Goal: Information Seeking & Learning: Learn about a topic

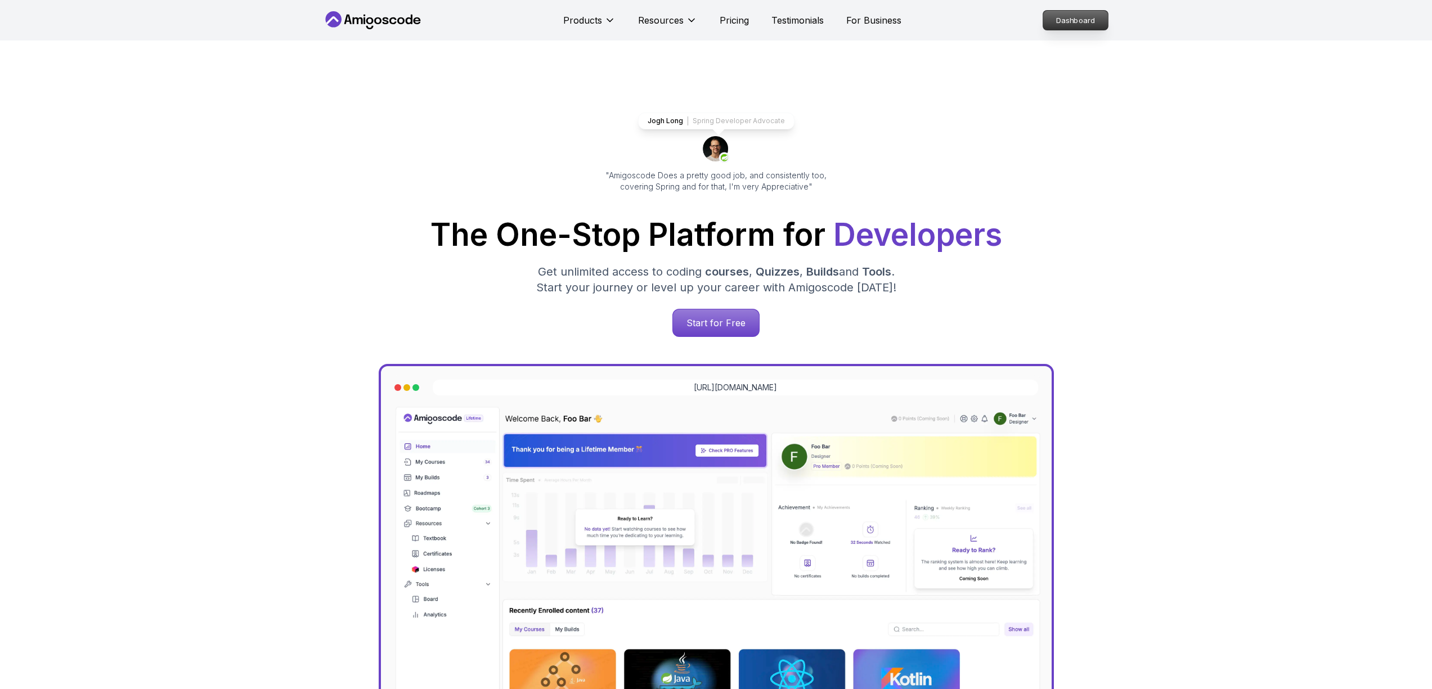
click at [1069, 17] on p "Dashboard" at bounding box center [1075, 20] width 65 height 19
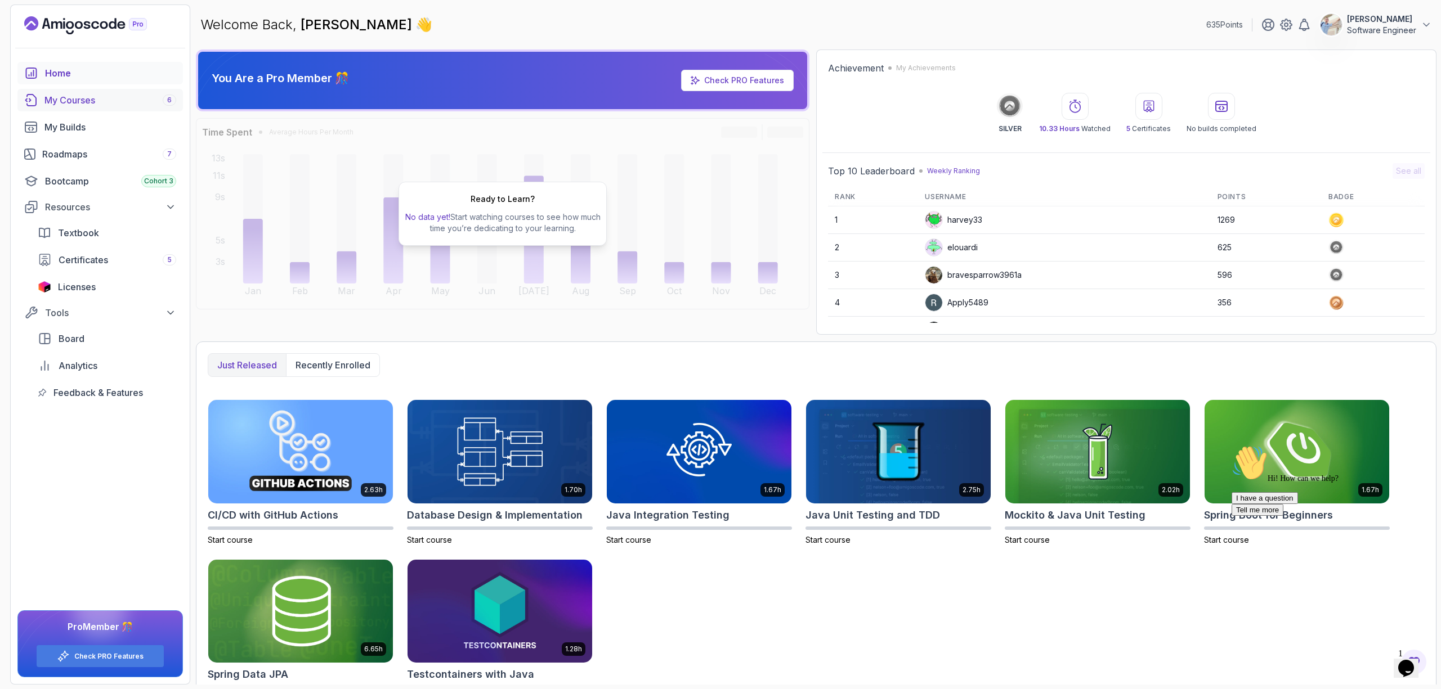
click at [85, 104] on div "My Courses 6" at bounding box center [110, 100] width 132 height 14
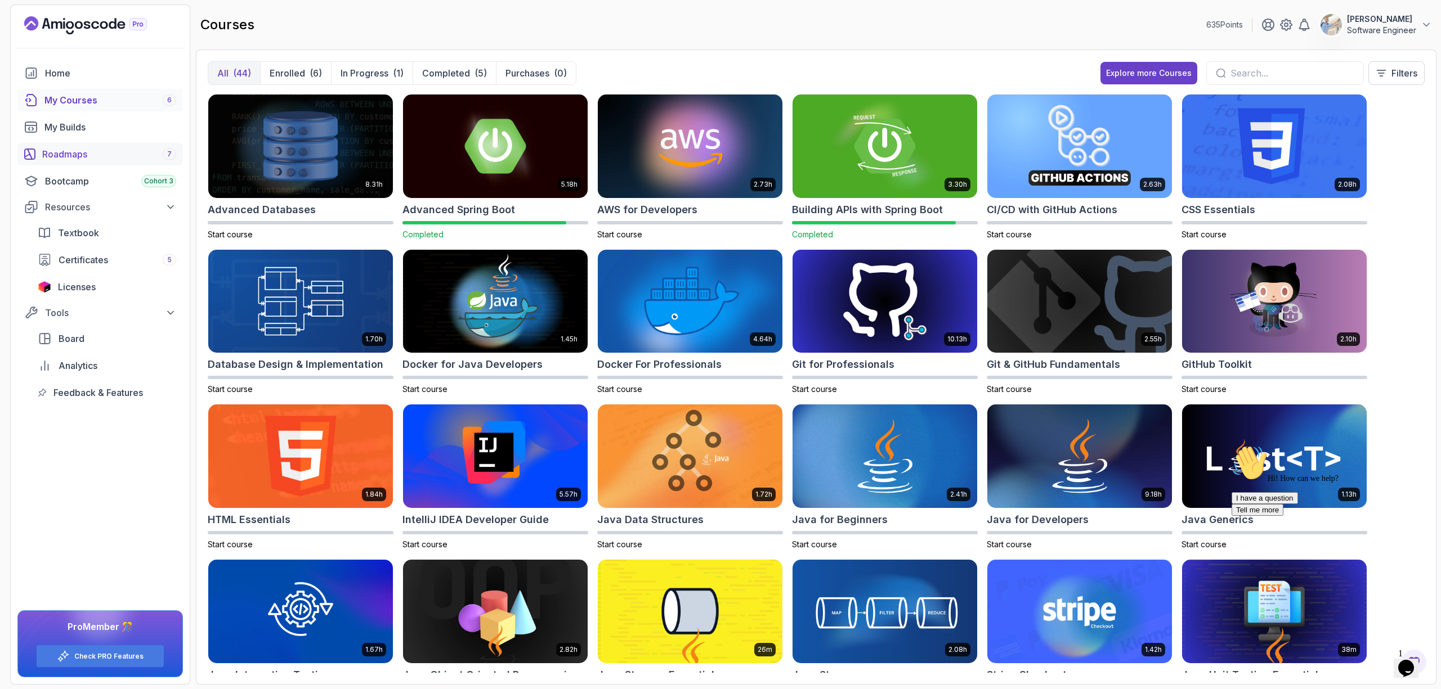
click at [78, 155] on div "Roadmaps 7" at bounding box center [109, 154] width 134 height 14
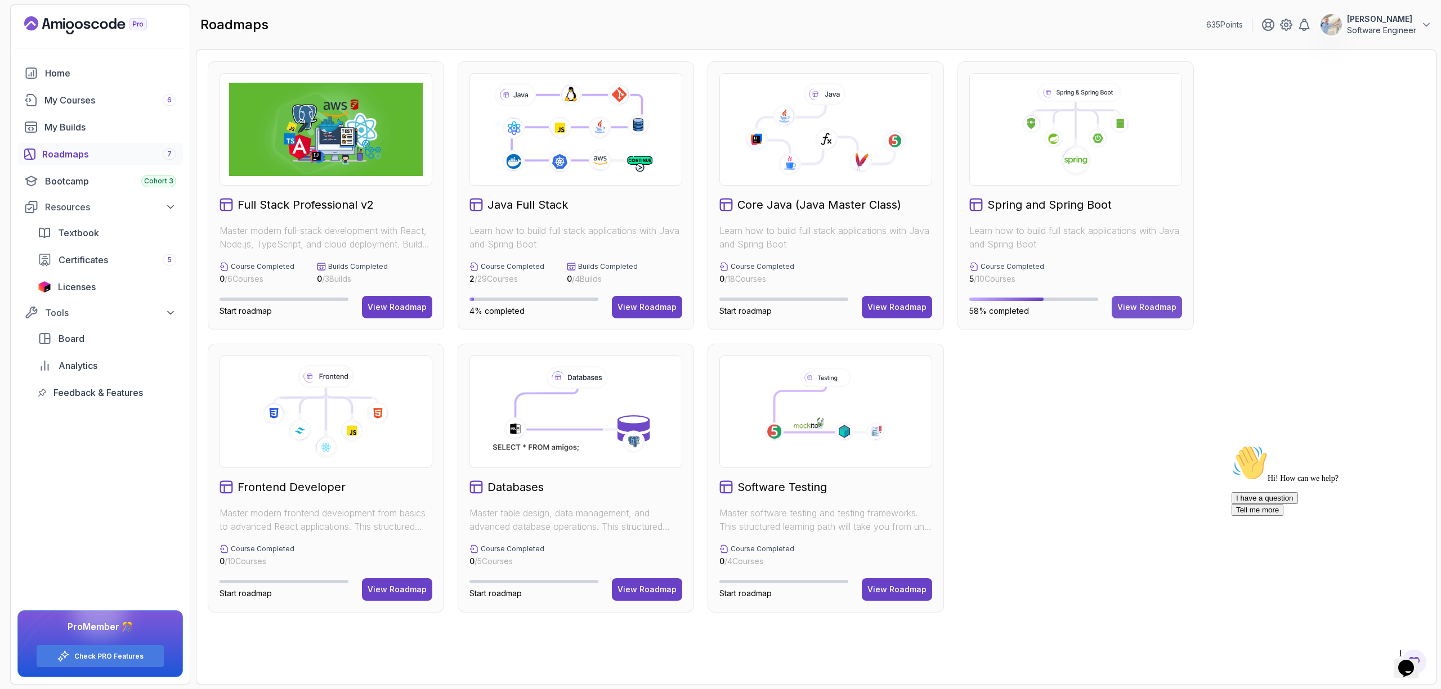
click at [1146, 308] on div "View Roadmap" at bounding box center [1146, 307] width 59 height 11
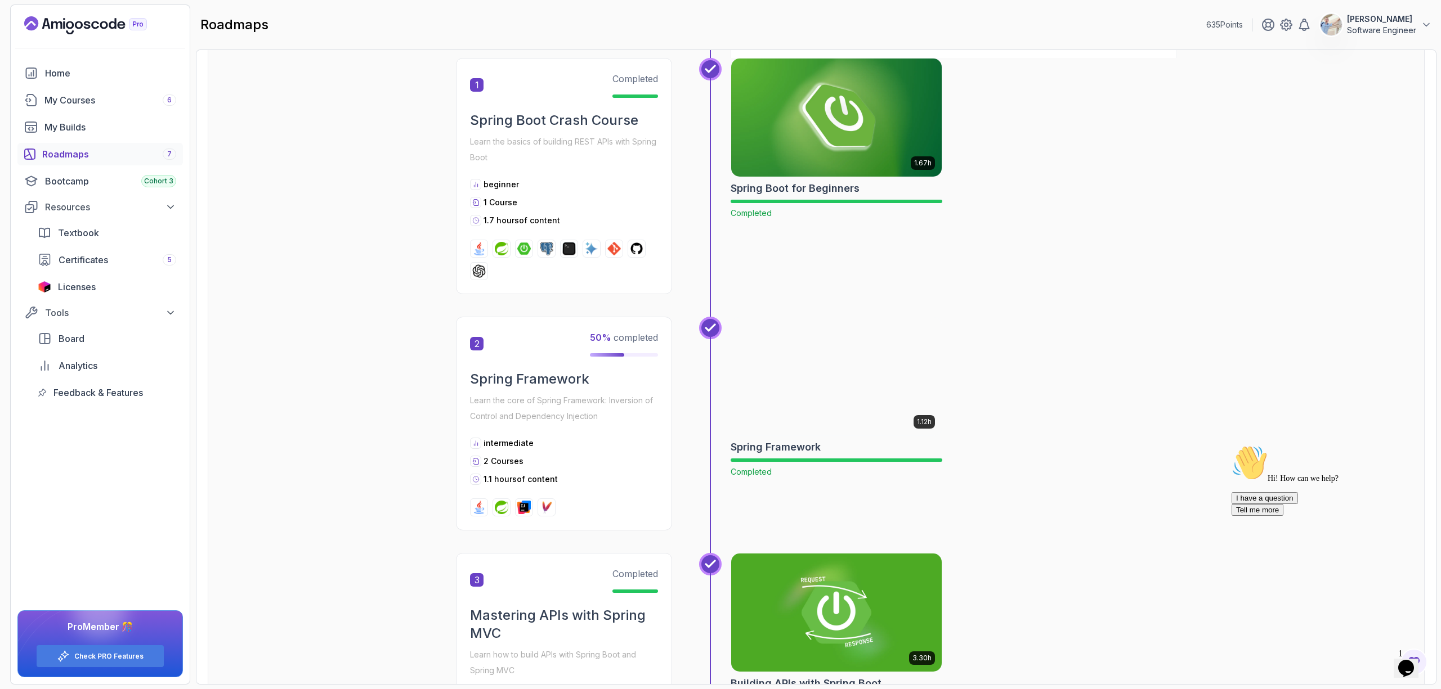
scroll to position [235, 0]
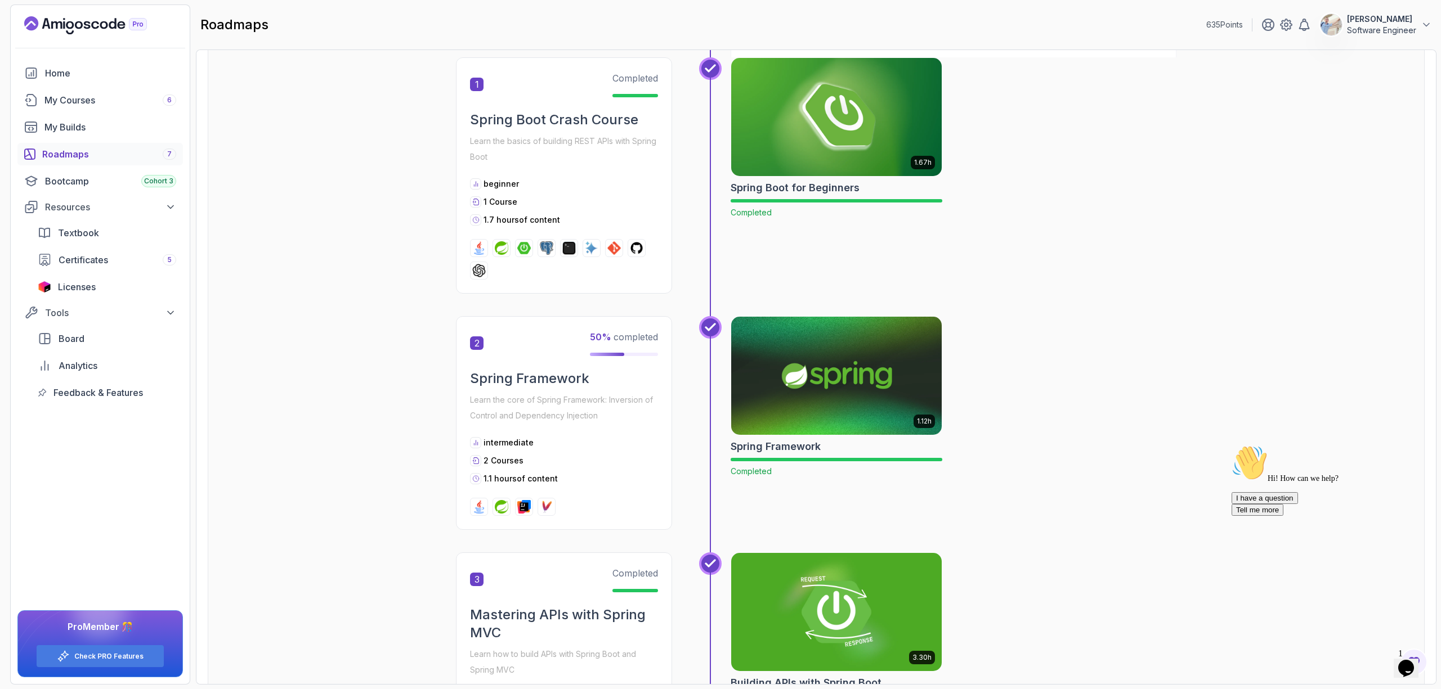
click at [583, 371] on h2 "Spring Framework" at bounding box center [564, 379] width 188 height 18
click at [571, 381] on h2 "Spring Framework" at bounding box center [564, 379] width 188 height 18
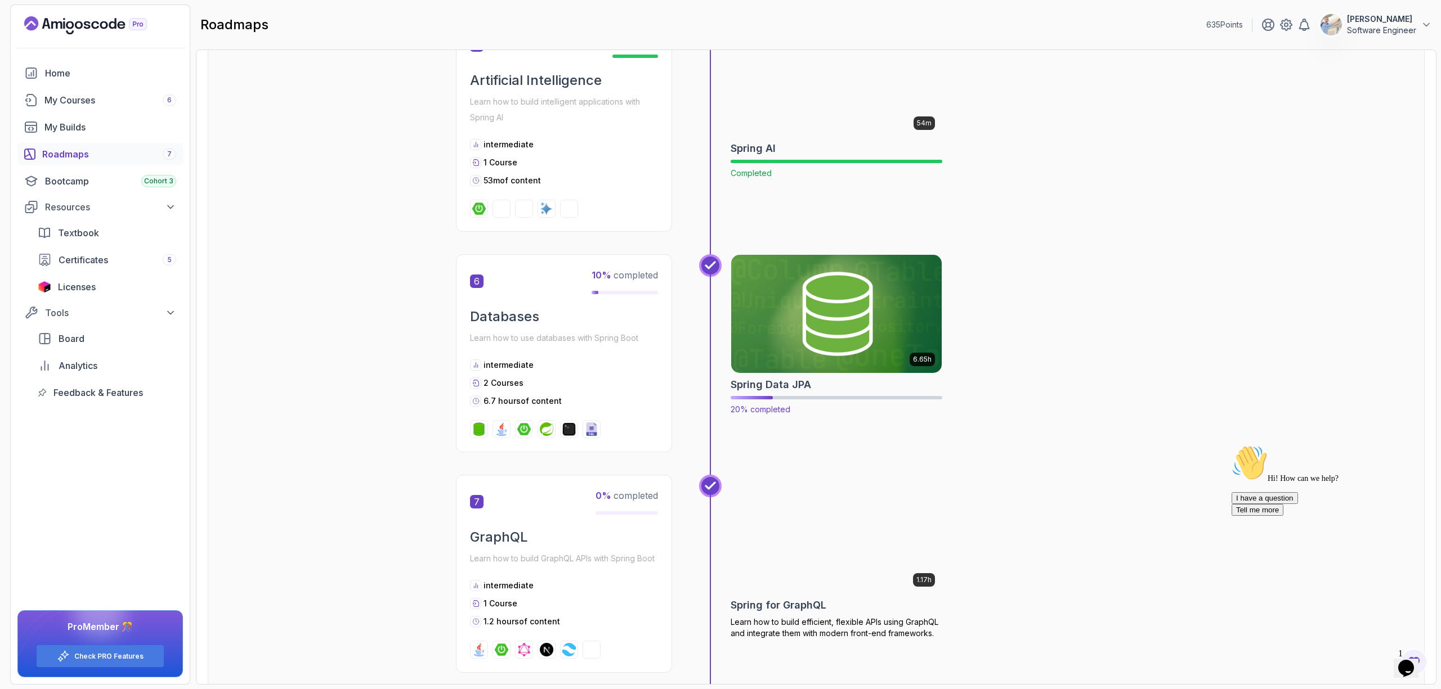
scroll to position [1267, 0]
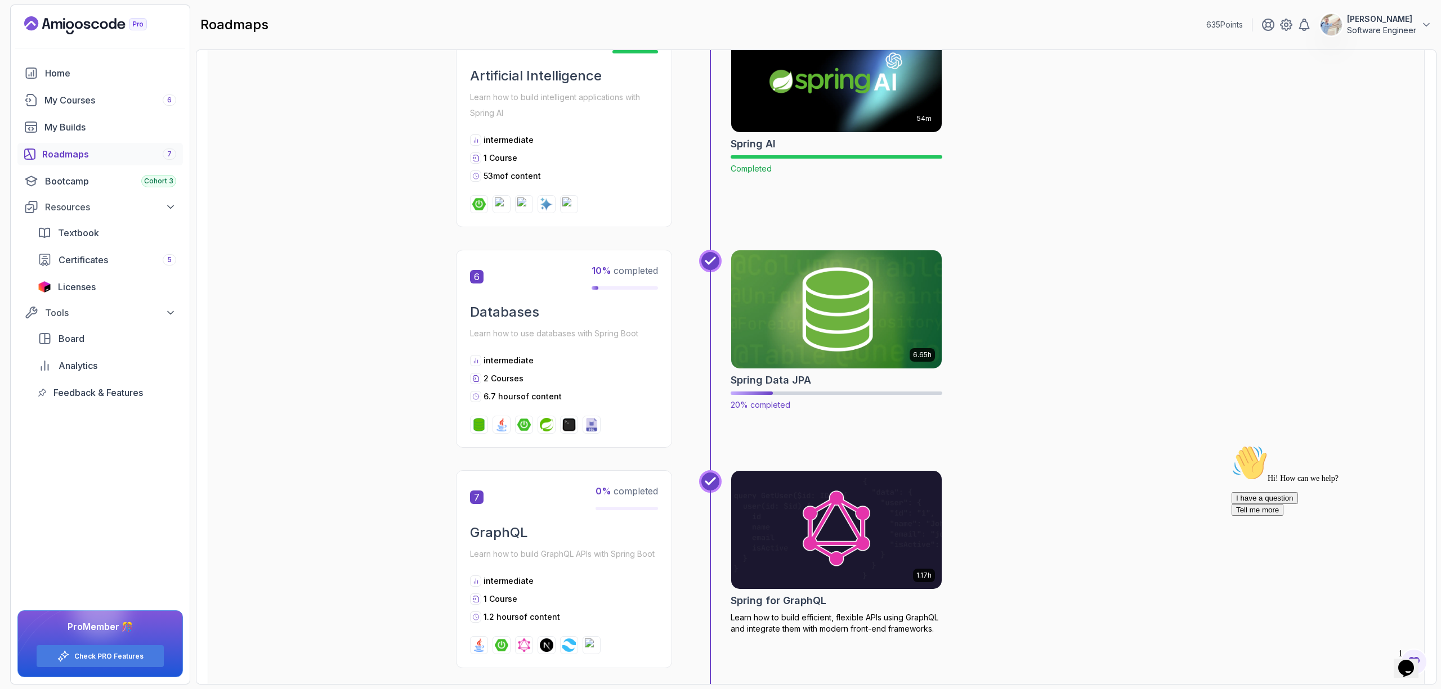
click at [790, 343] on img at bounding box center [836, 310] width 221 height 124
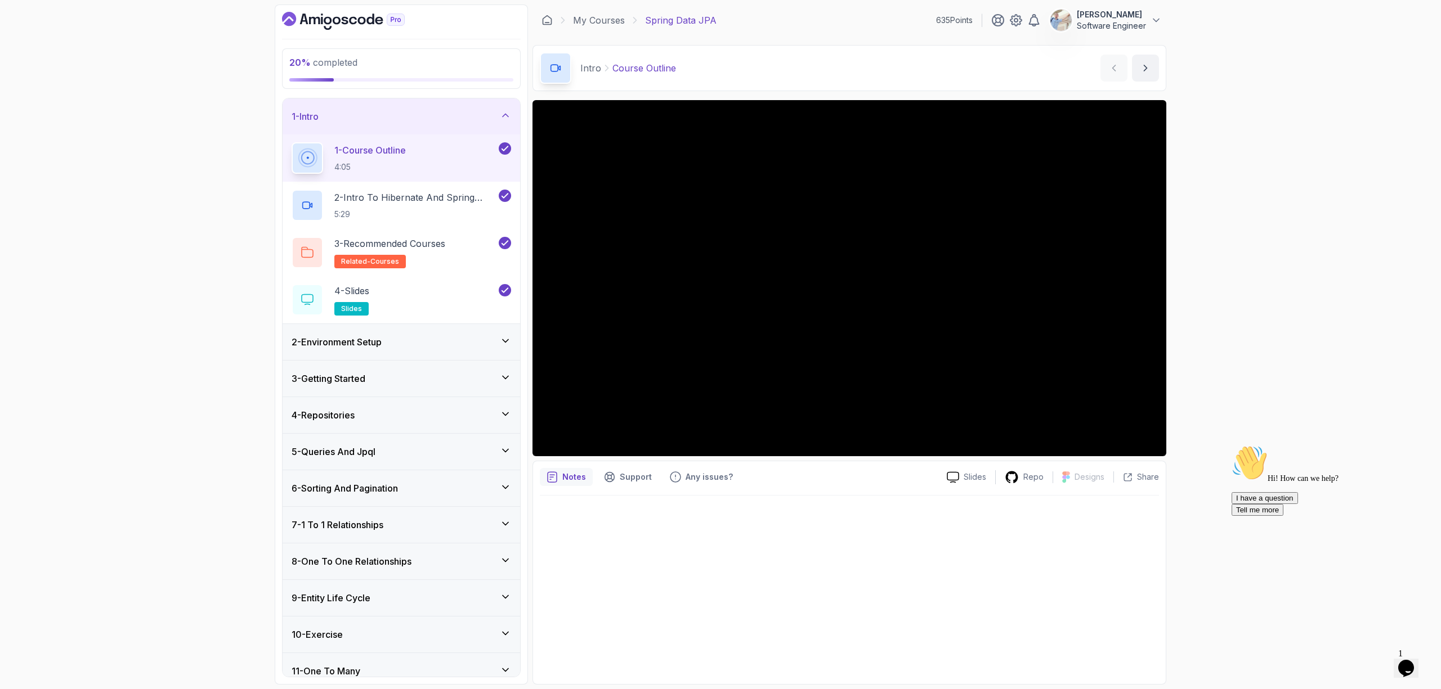
click at [428, 337] on div "2 - Environment Setup" at bounding box center [401, 342] width 219 height 14
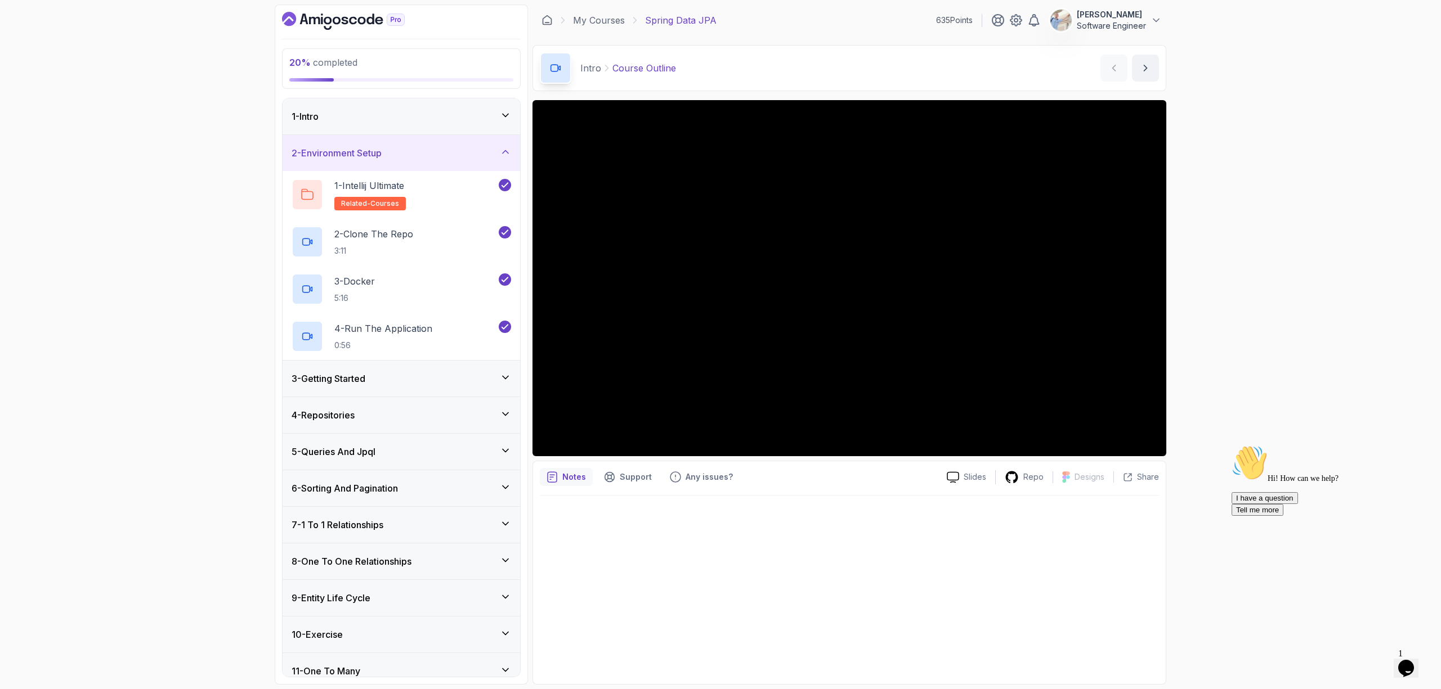
click at [430, 372] on div "3 - Getting Started" at bounding box center [401, 379] width 219 height 14
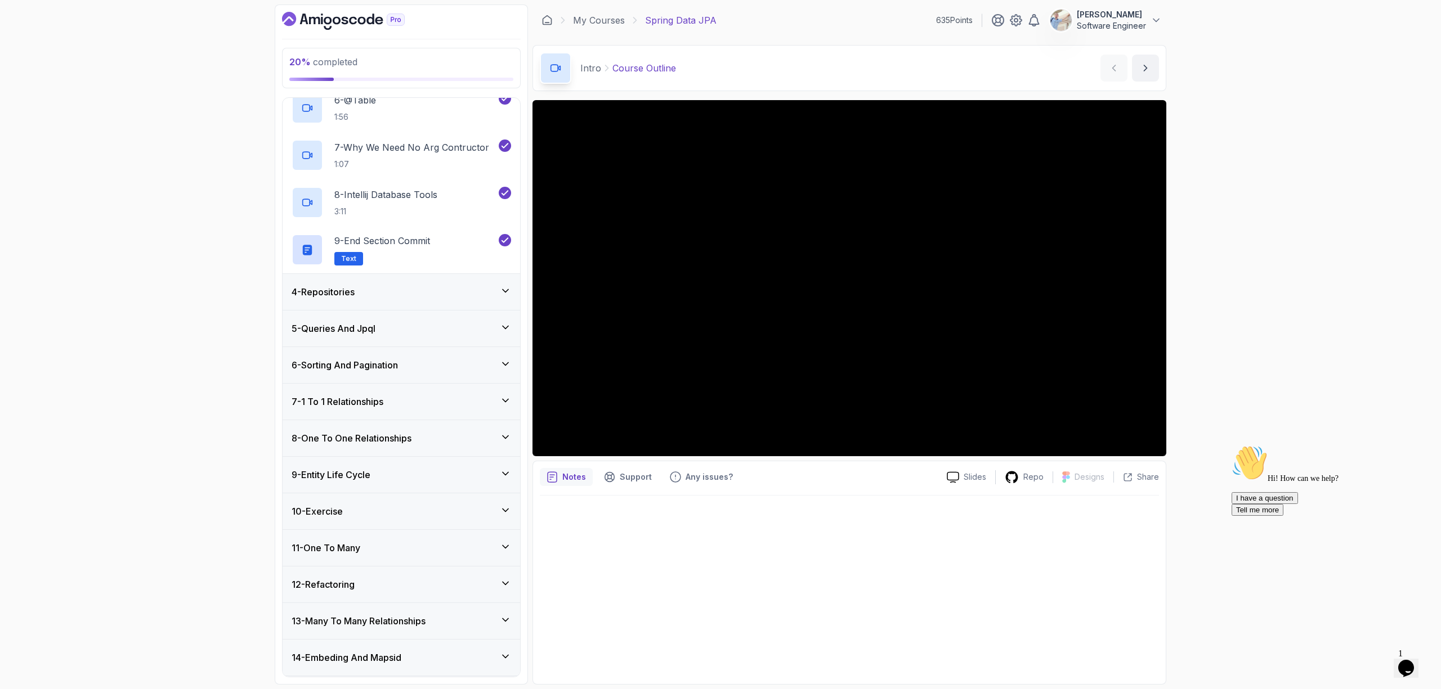
click at [410, 297] on div "4 - Repositories" at bounding box center [401, 292] width 219 height 14
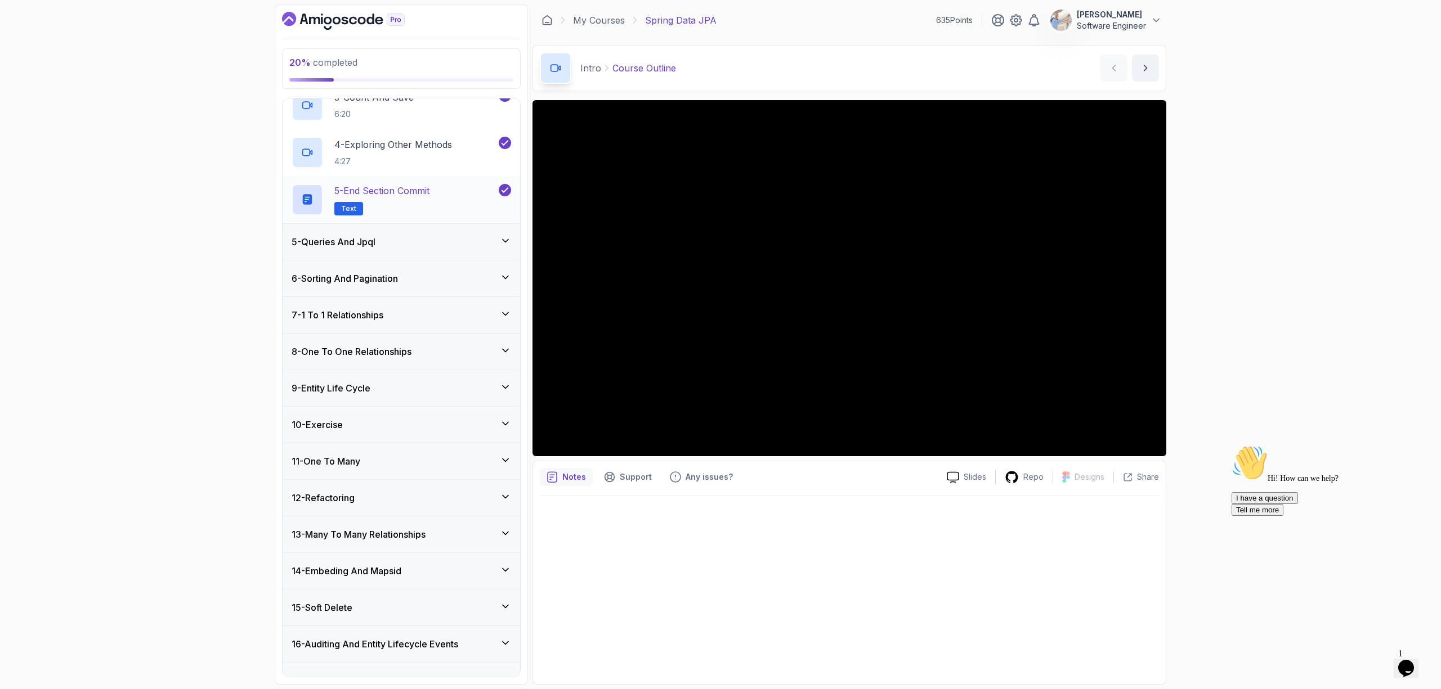
scroll to position [245, 0]
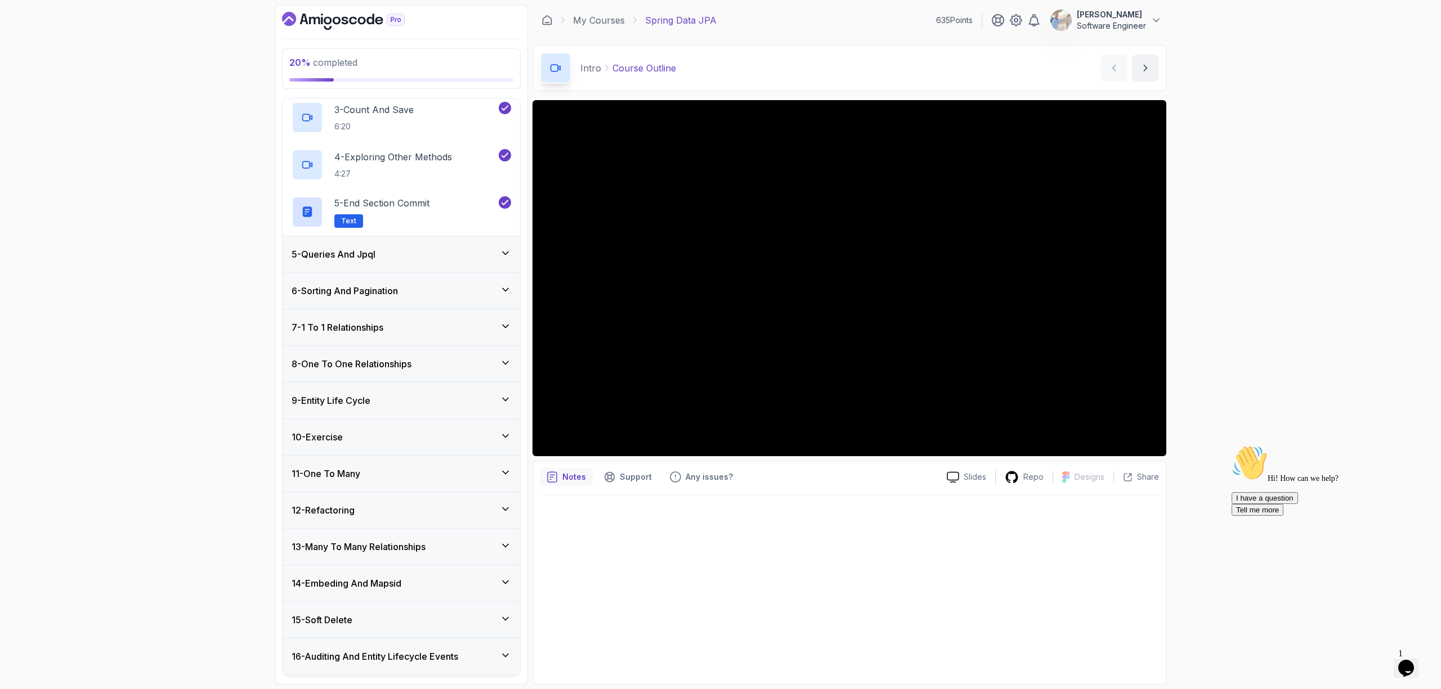
click at [406, 252] on div "5 - Queries And Jpql" at bounding box center [401, 255] width 219 height 14
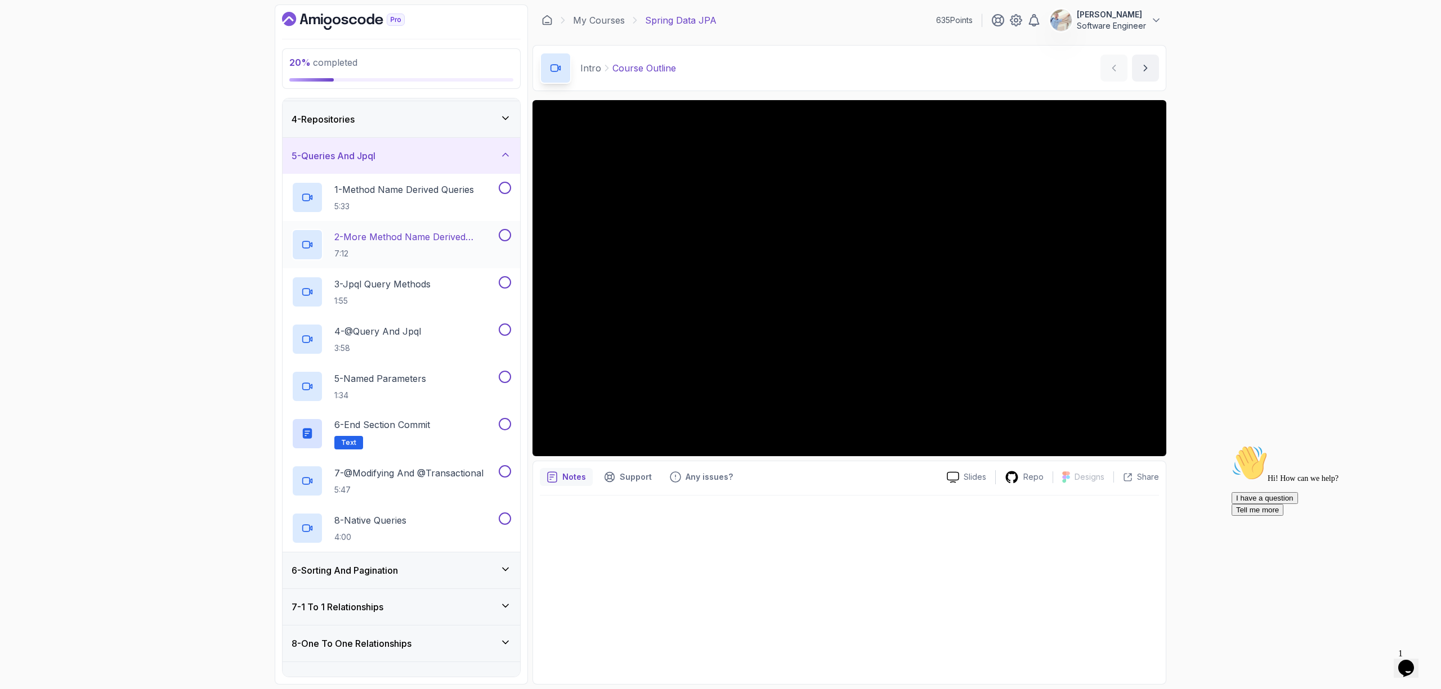
scroll to position [46, 0]
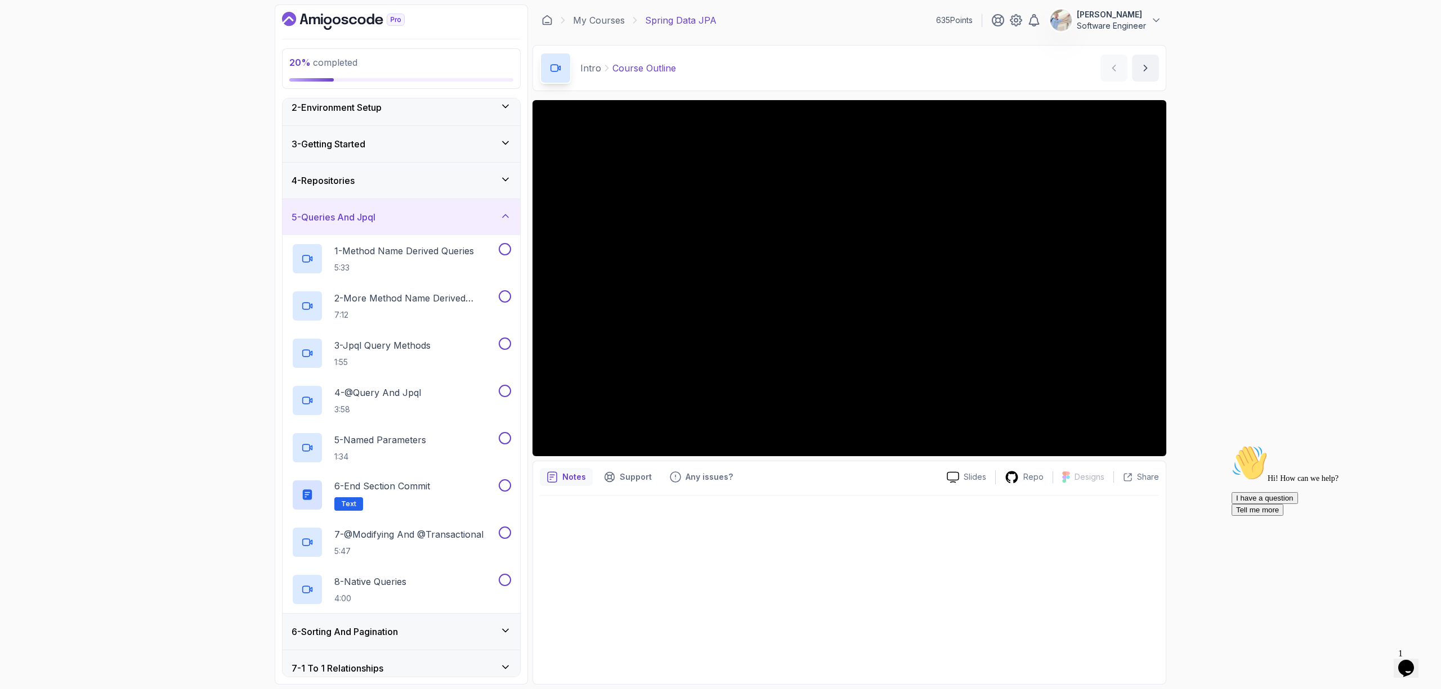
click at [401, 178] on div "4 - Repositories" at bounding box center [401, 181] width 219 height 14
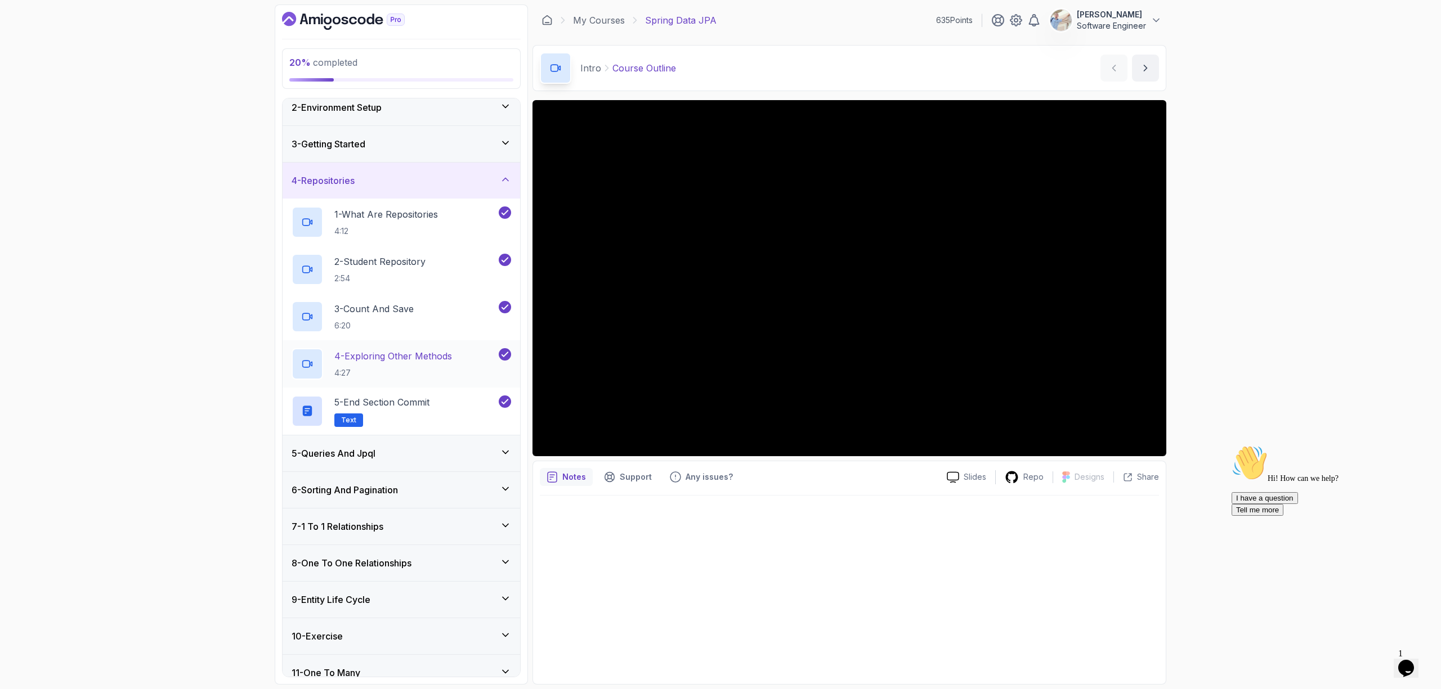
scroll to position [46, 0]
click at [423, 450] on div "5 - Queries And Jpql" at bounding box center [401, 453] width 219 height 14
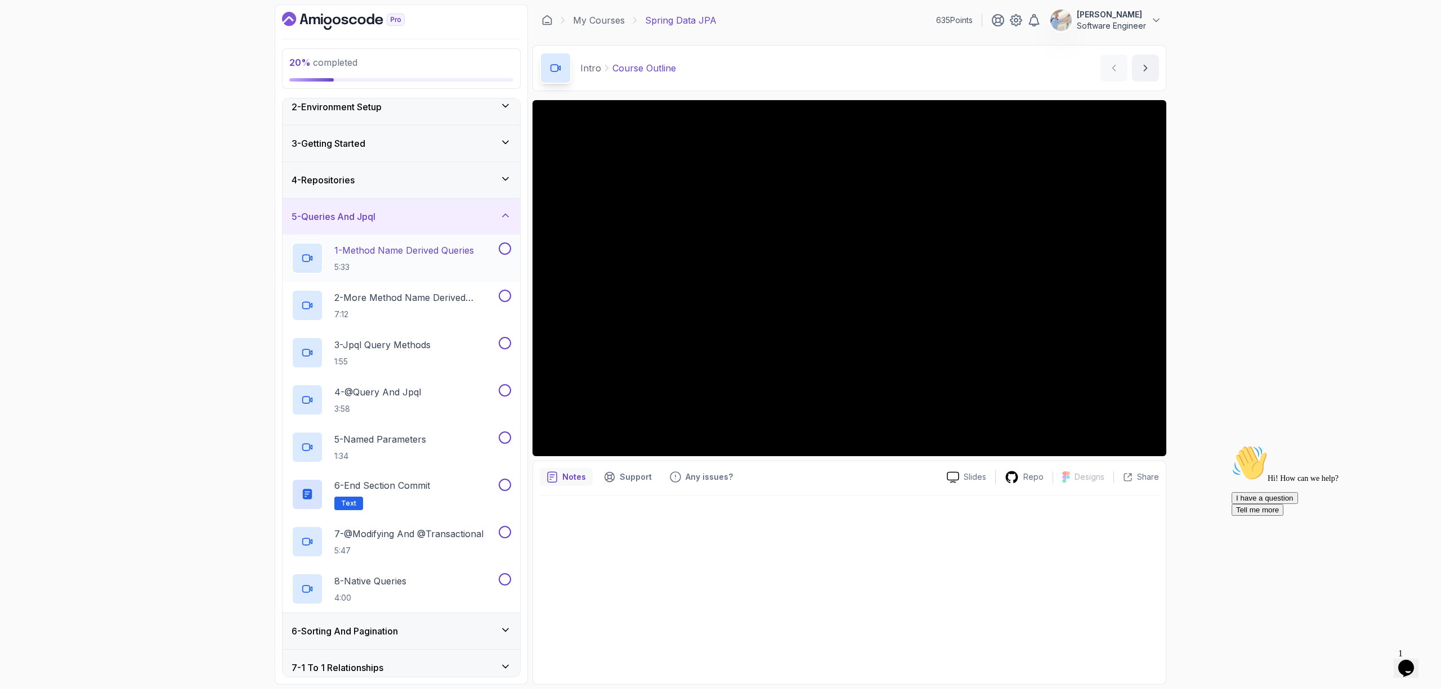
click at [441, 254] on p "1 - Method Name Derived Queries" at bounding box center [404, 251] width 140 height 14
click at [1230, 232] on div "20 % completed 1 - Intro 2 - Environment Setup 3 - Getting Started 4 - Reposito…" at bounding box center [720, 344] width 1441 height 689
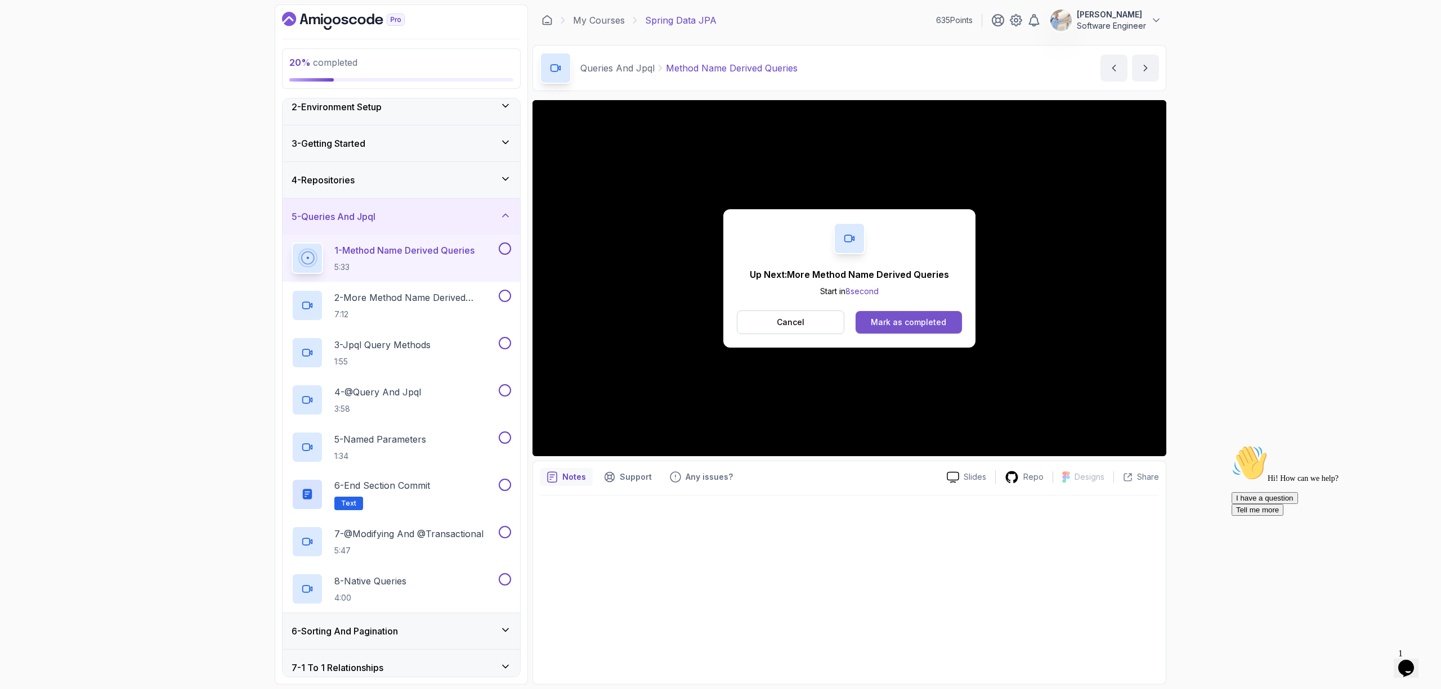
click at [870, 318] on button "Mark as completed" at bounding box center [908, 322] width 106 height 23
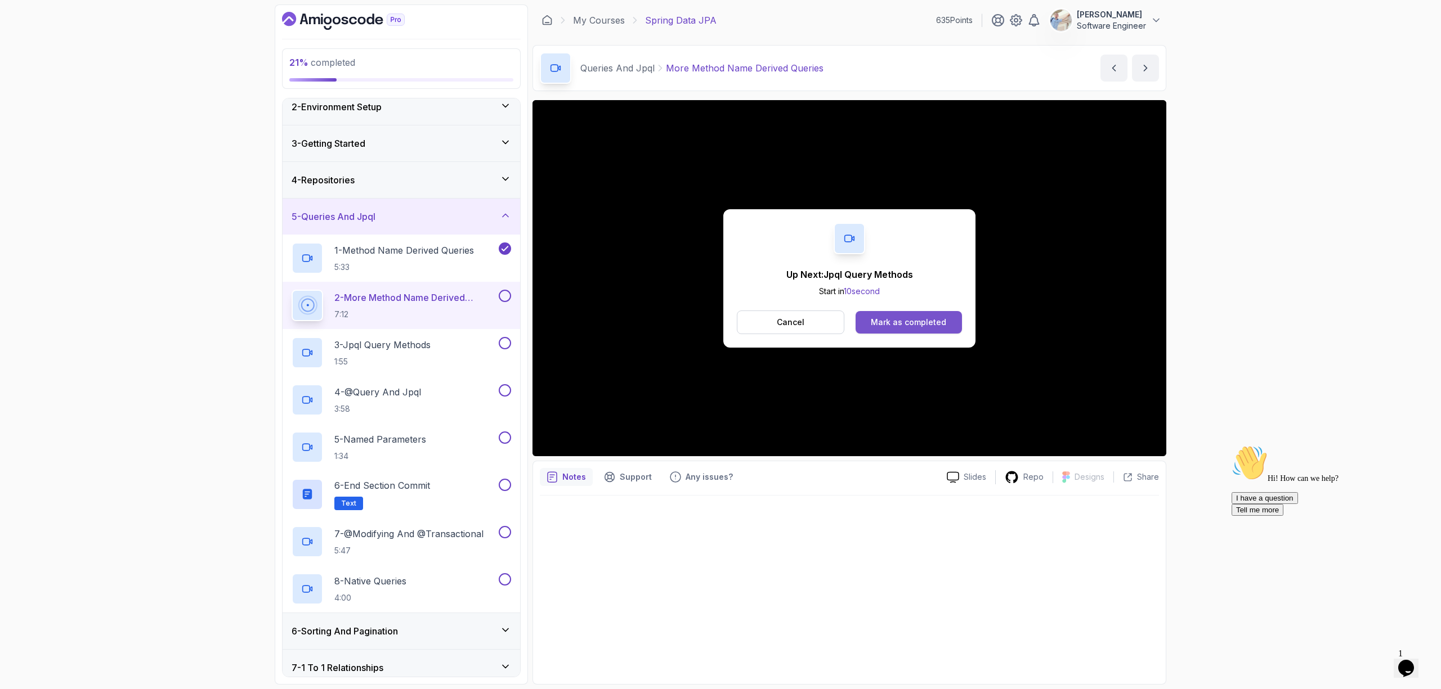
click at [915, 325] on div "Mark as completed" at bounding box center [908, 322] width 75 height 11
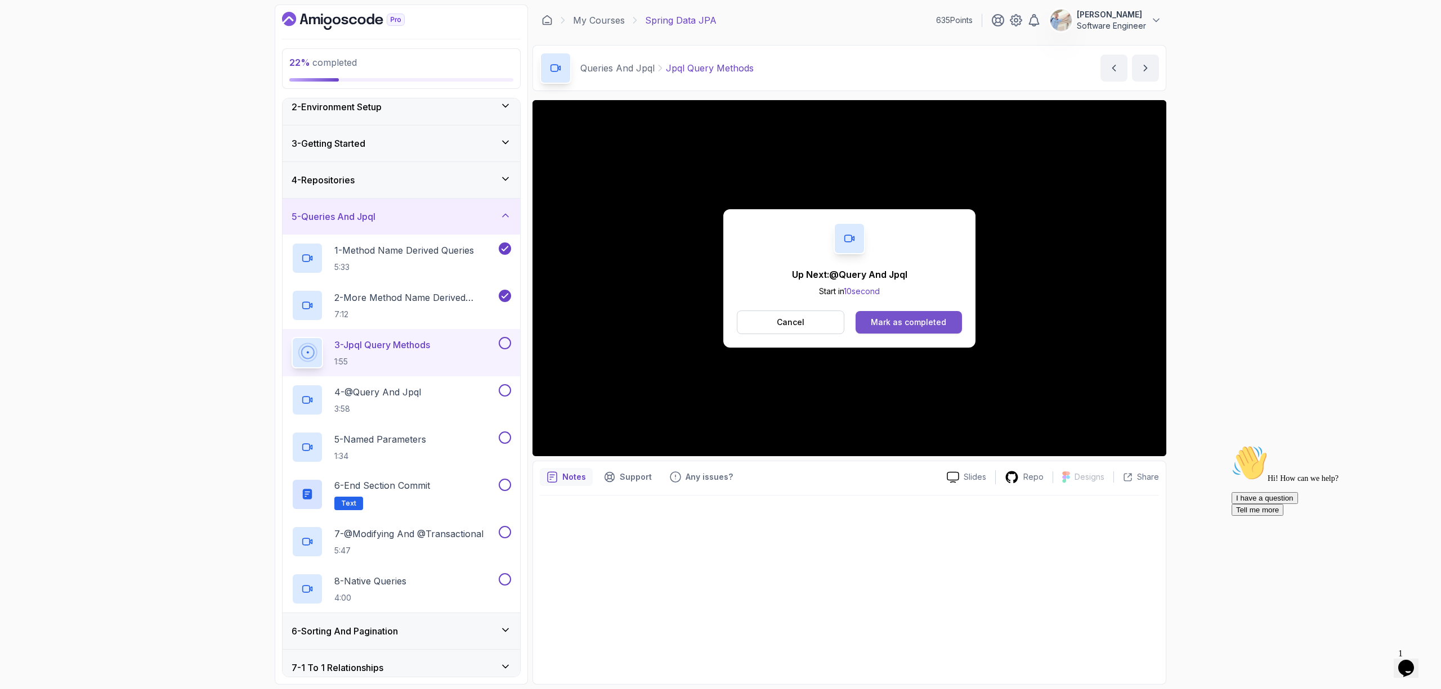
click at [897, 321] on div "Mark as completed" at bounding box center [908, 322] width 75 height 11
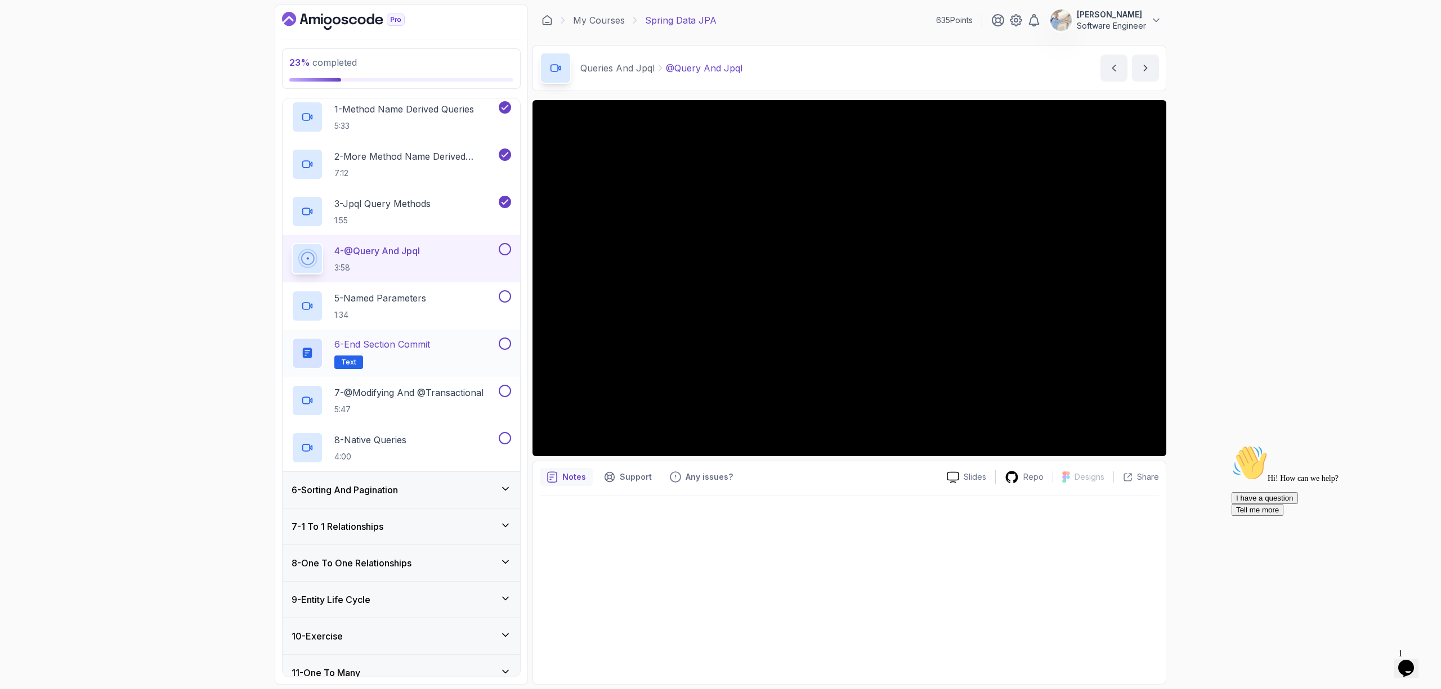
scroll to position [245, 0]
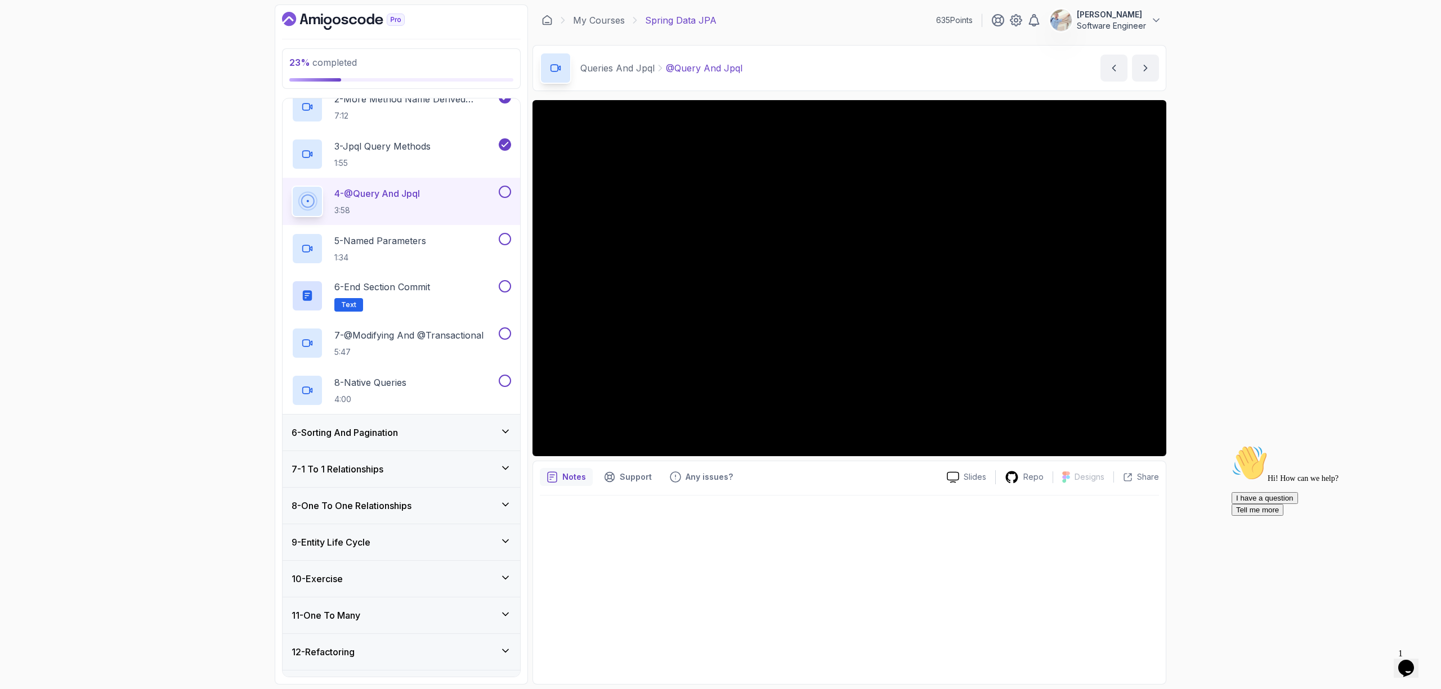
click at [347, 427] on h3 "6 - Sorting And Pagination" at bounding box center [345, 433] width 106 height 14
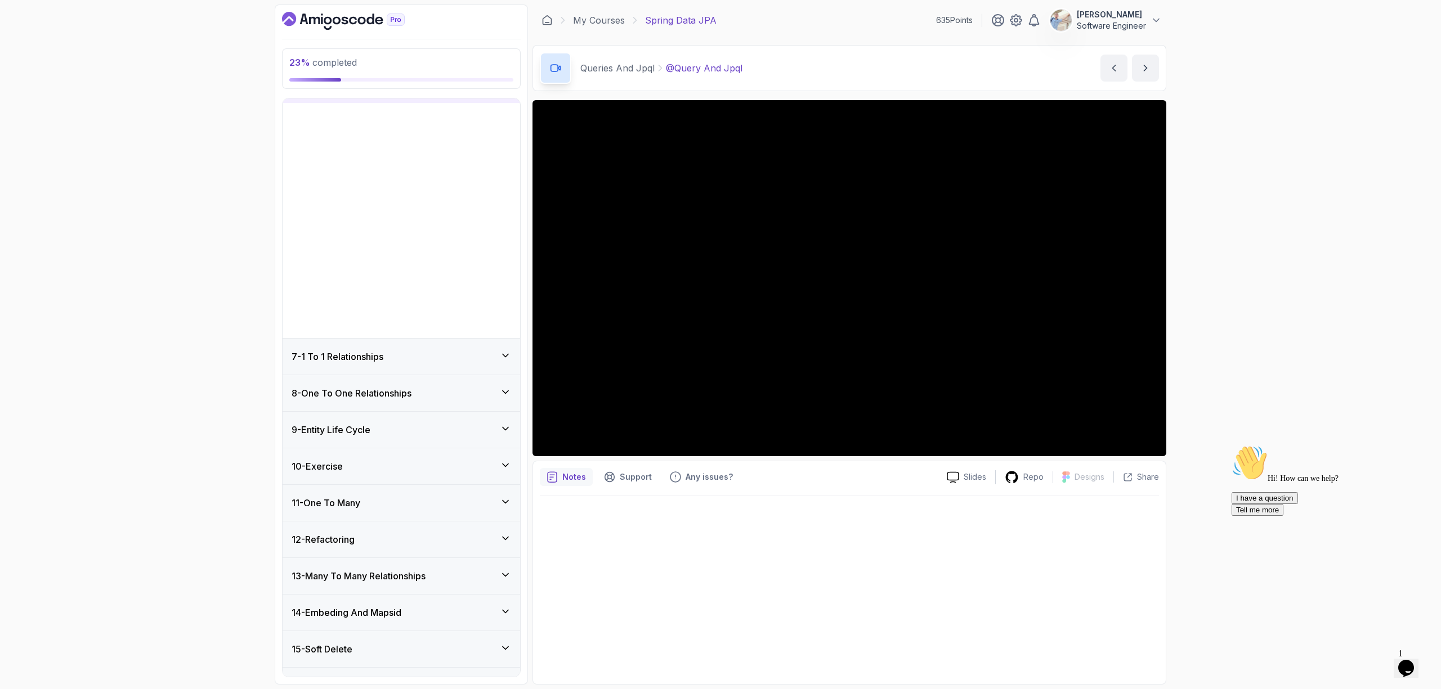
scroll to position [189, 0]
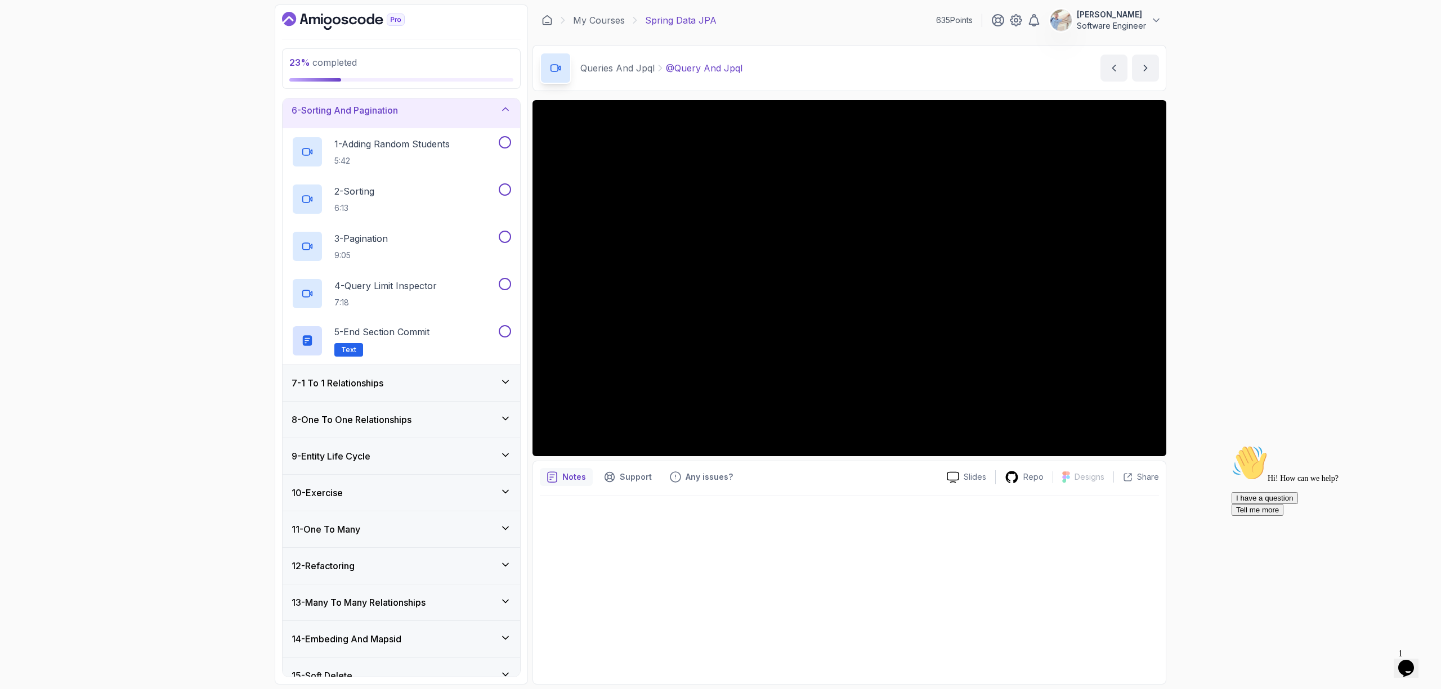
click at [392, 106] on h3 "6 - Sorting And Pagination" at bounding box center [345, 111] width 106 height 14
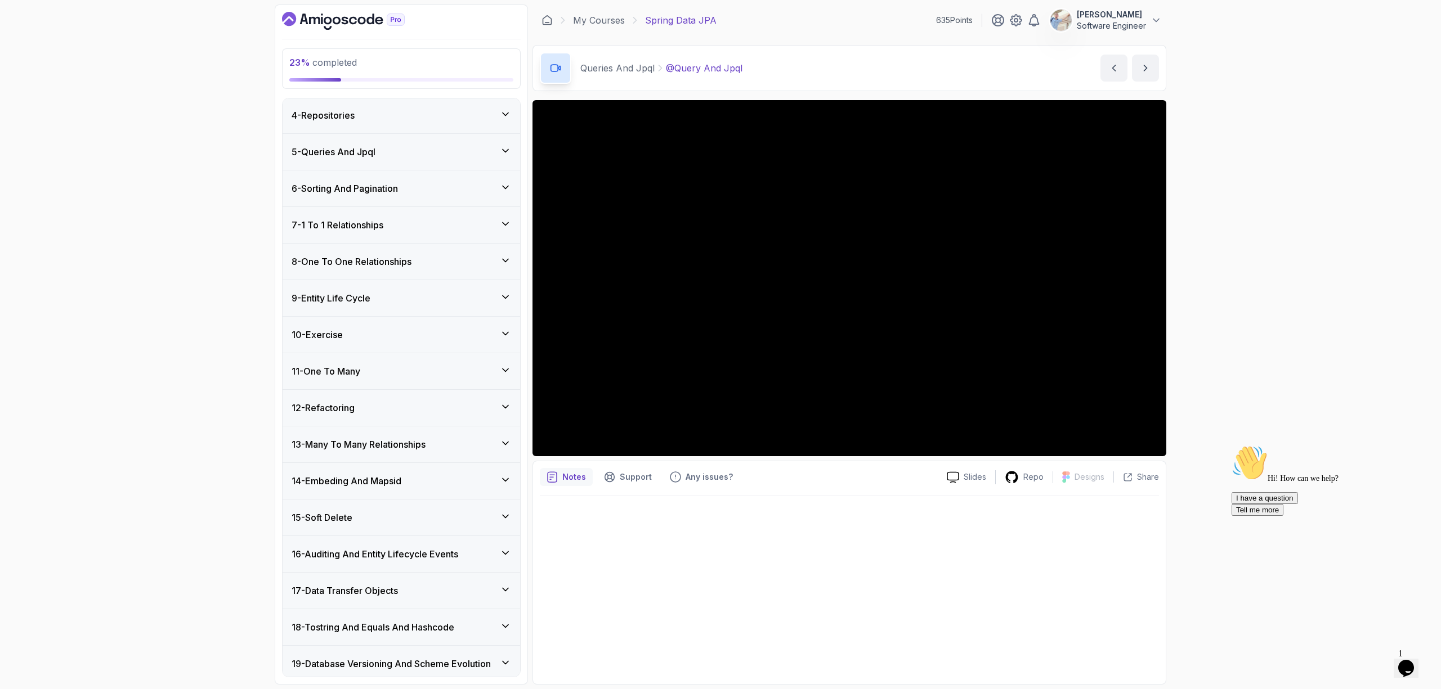
scroll to position [0, 0]
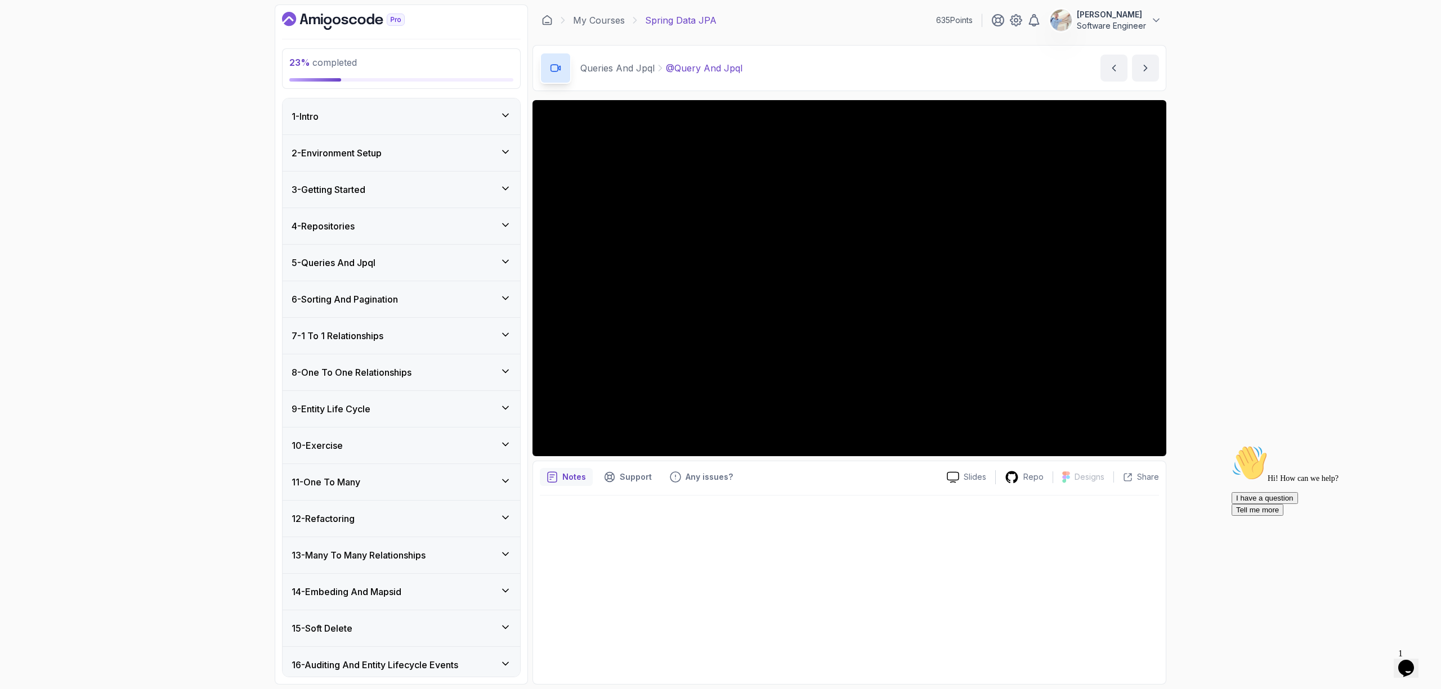
click at [398, 293] on h3 "6 - Sorting And Pagination" at bounding box center [345, 300] width 106 height 14
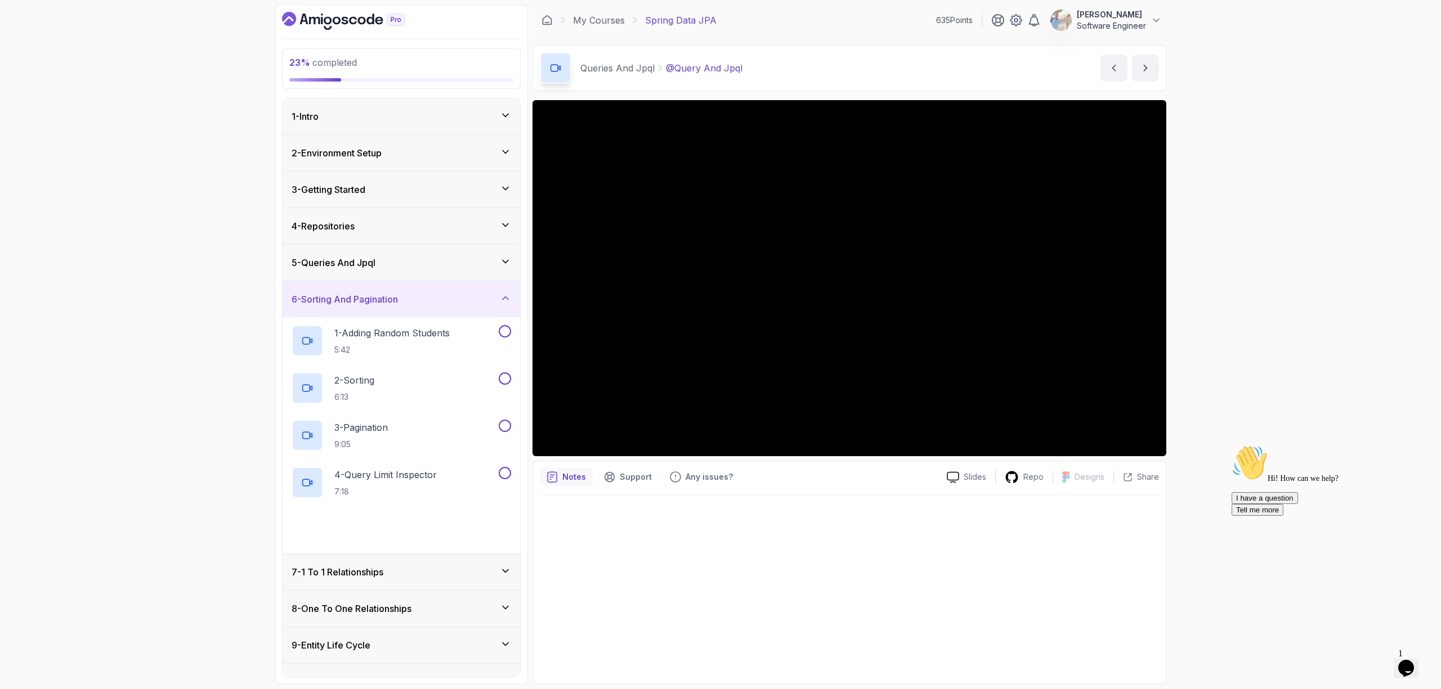
click at [401, 270] on div "5 - Queries And Jpql" at bounding box center [402, 263] width 238 height 36
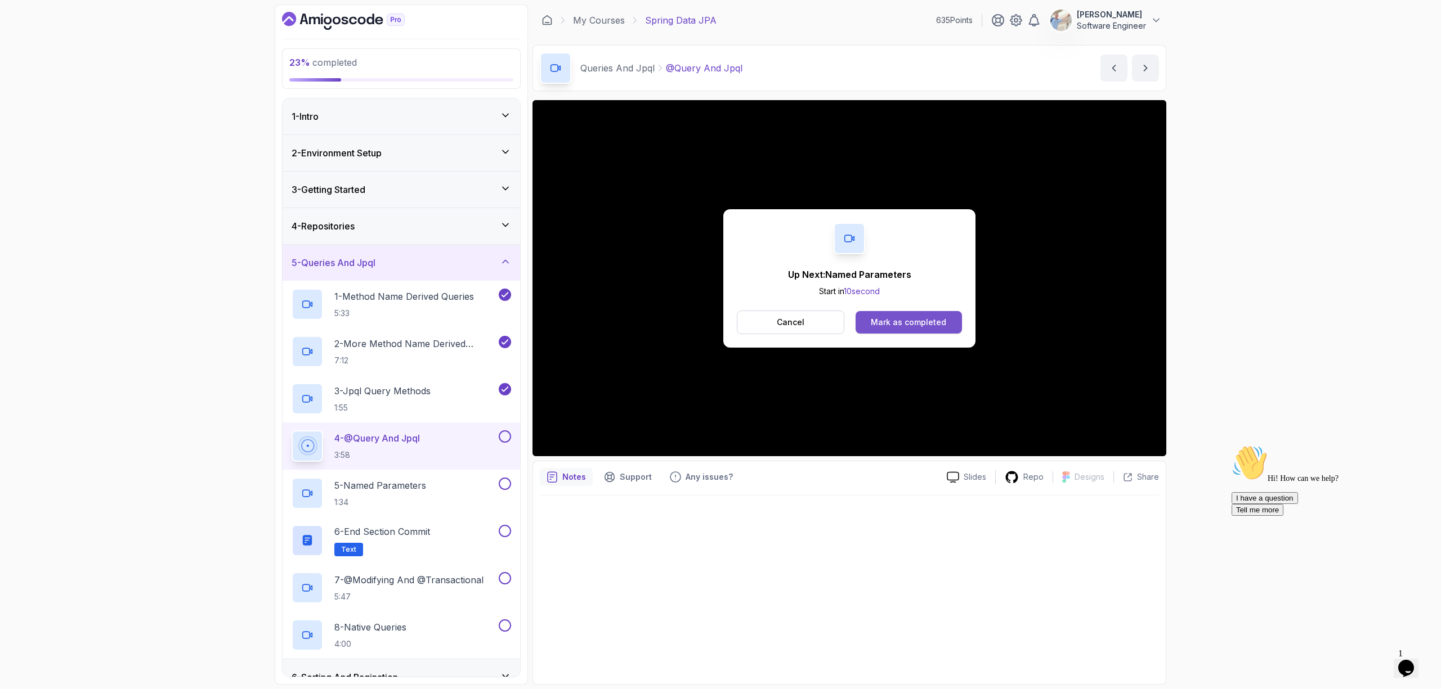
click at [887, 314] on button "Mark as completed" at bounding box center [908, 322] width 106 height 23
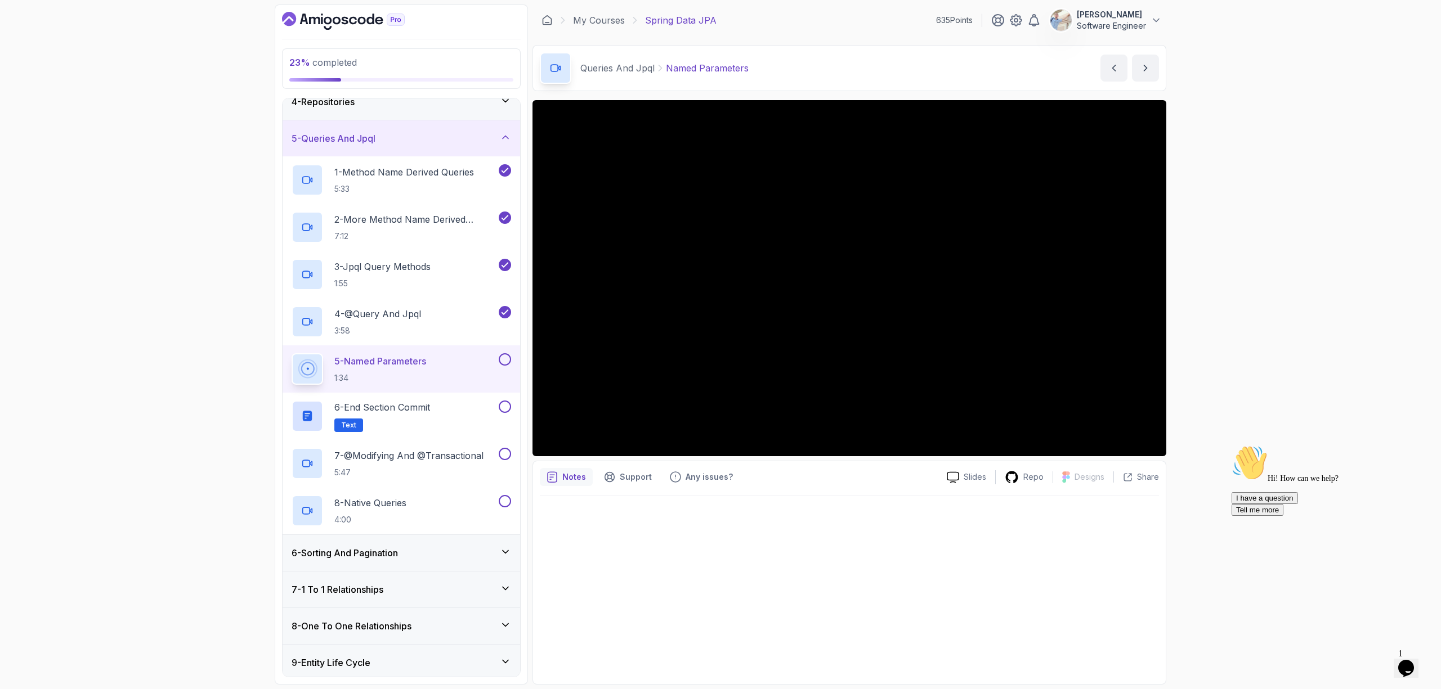
scroll to position [126, 0]
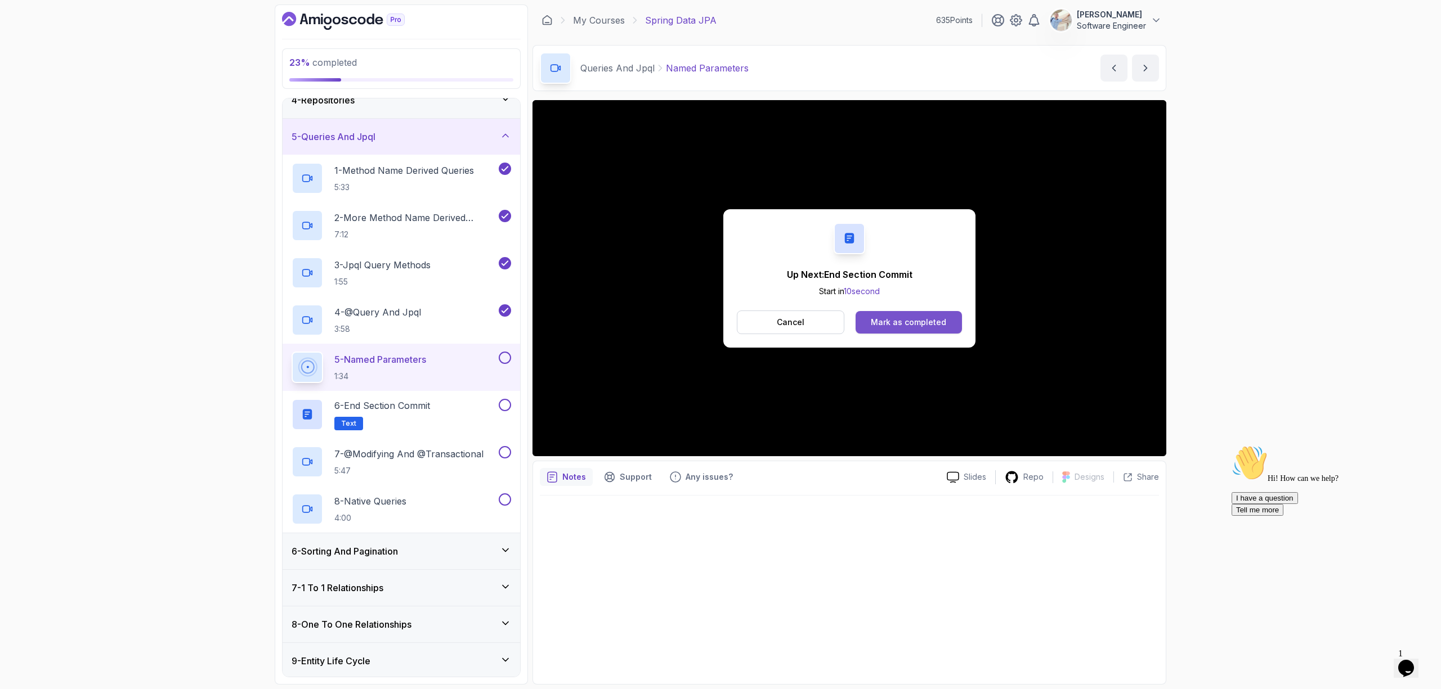
click at [926, 320] on div "Mark as completed" at bounding box center [908, 322] width 75 height 11
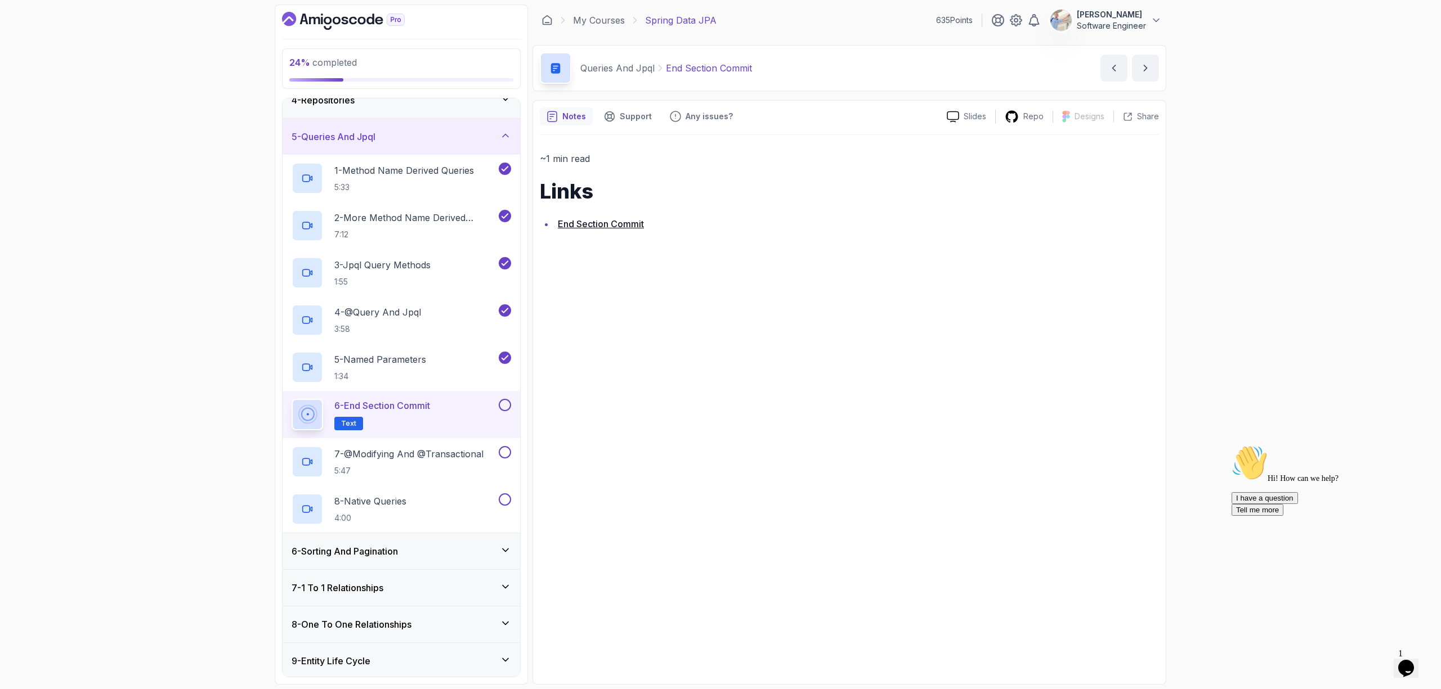
click at [585, 226] on link "End Section Commit" at bounding box center [601, 223] width 86 height 11
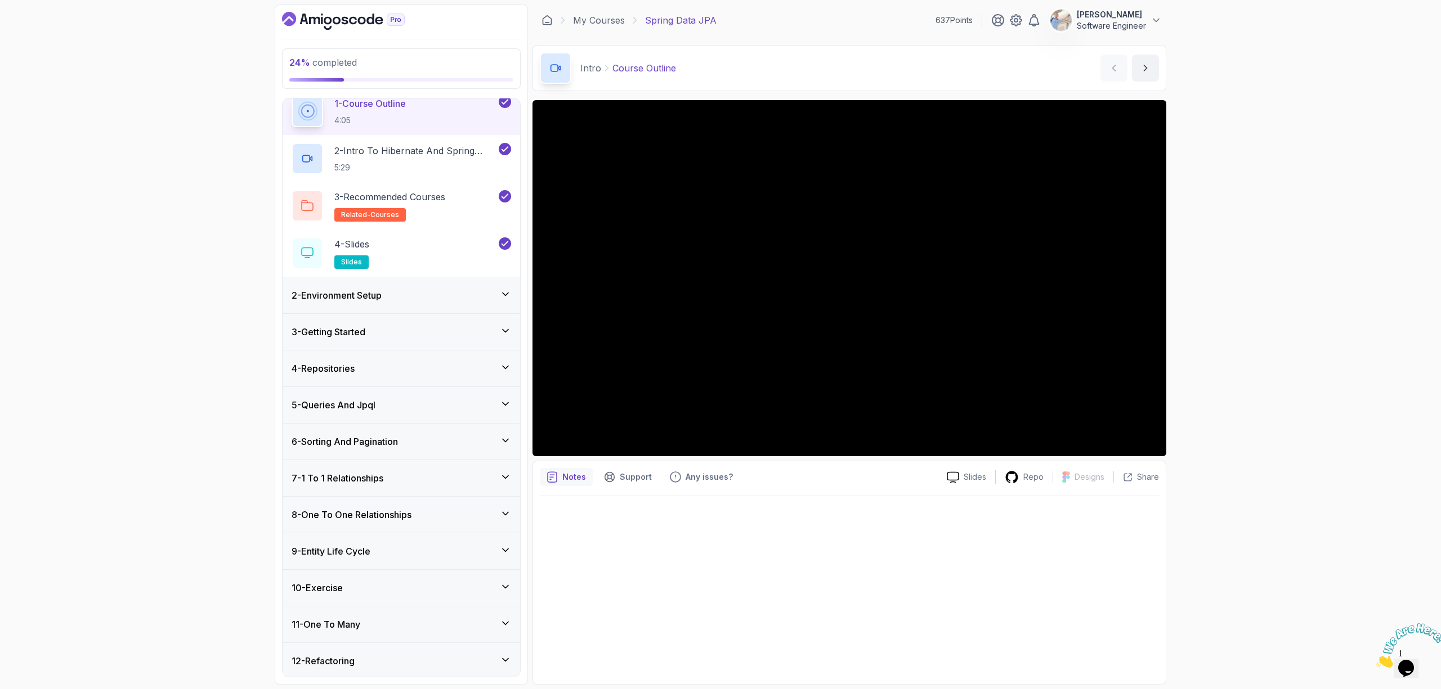
scroll to position [47, 0]
click at [407, 402] on div "5 - Queries And Jpql" at bounding box center [401, 405] width 219 height 14
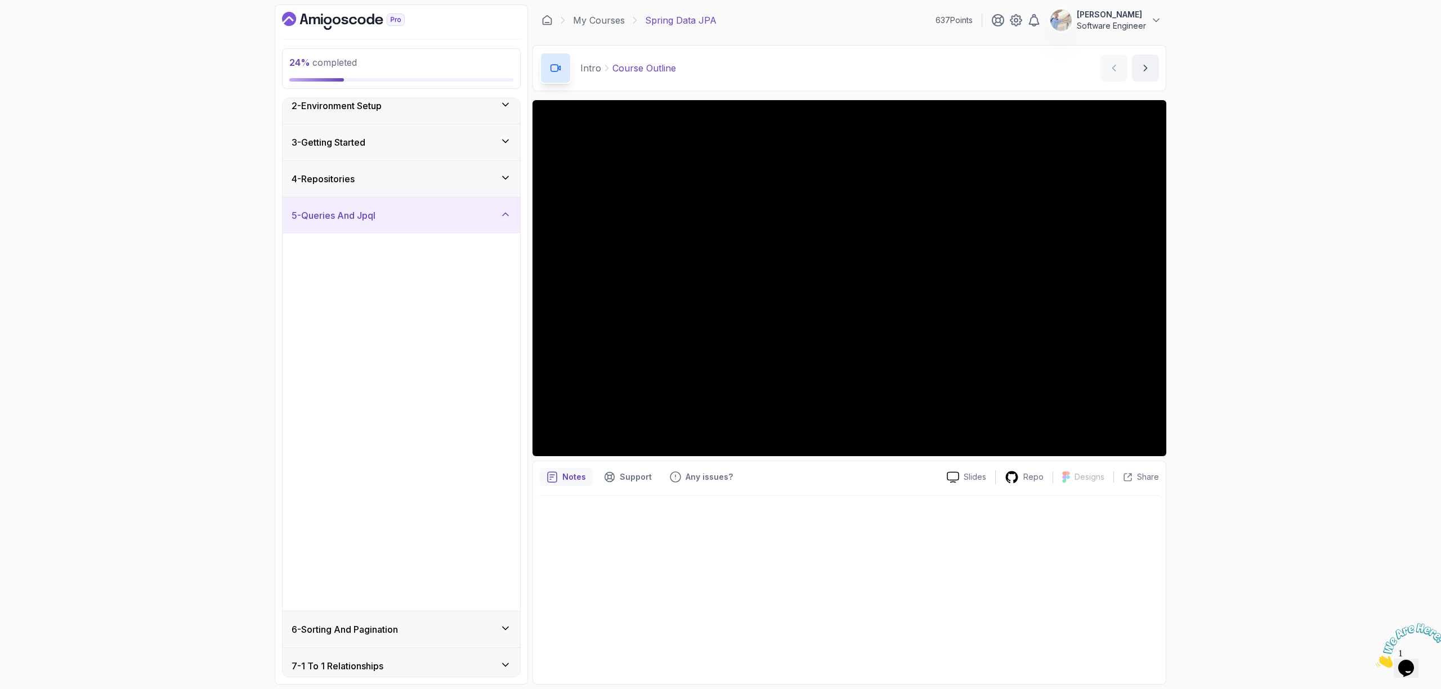
scroll to position [44, 0]
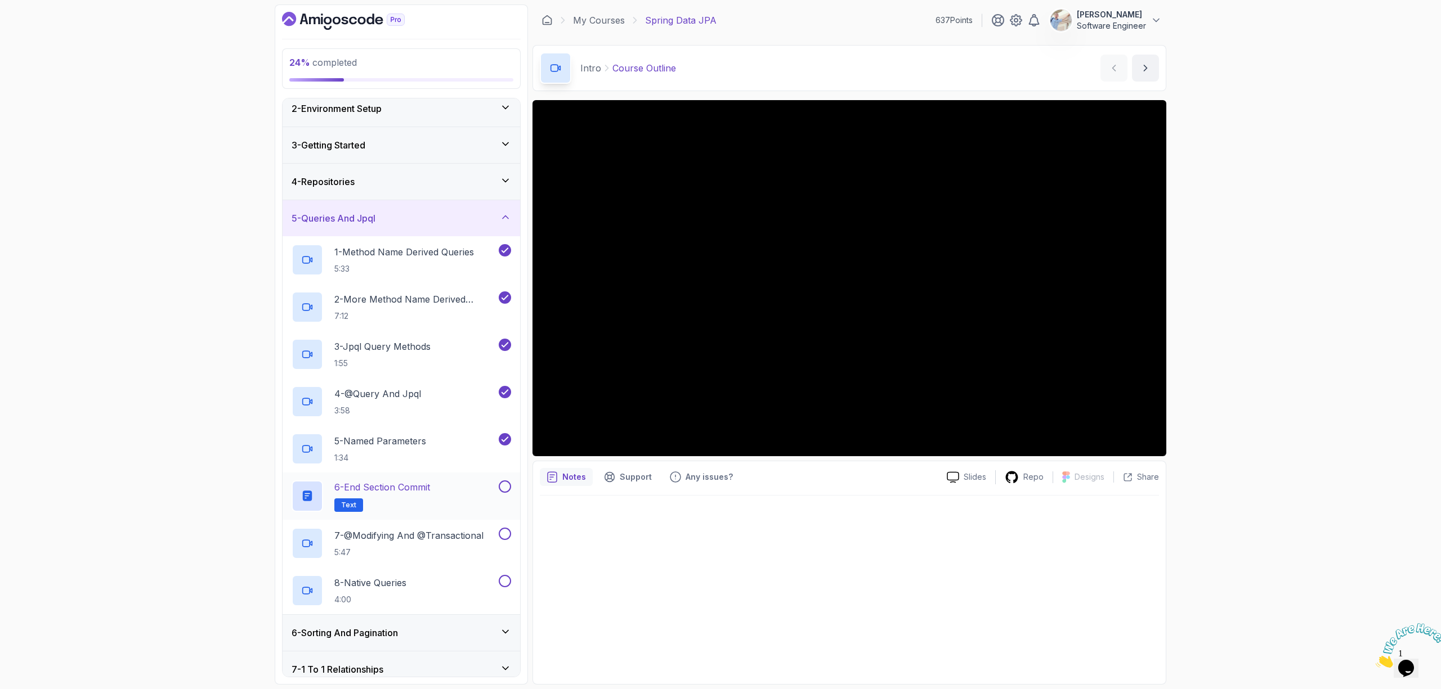
click at [505, 490] on button at bounding box center [505, 487] width 12 height 12
click at [483, 548] on p "5:47" at bounding box center [408, 552] width 149 height 11
click at [1258, 474] on div "25 % completed 1 - Intro 2 - Environment Setup 3 - Getting Started 4 - Reposito…" at bounding box center [720, 344] width 1441 height 689
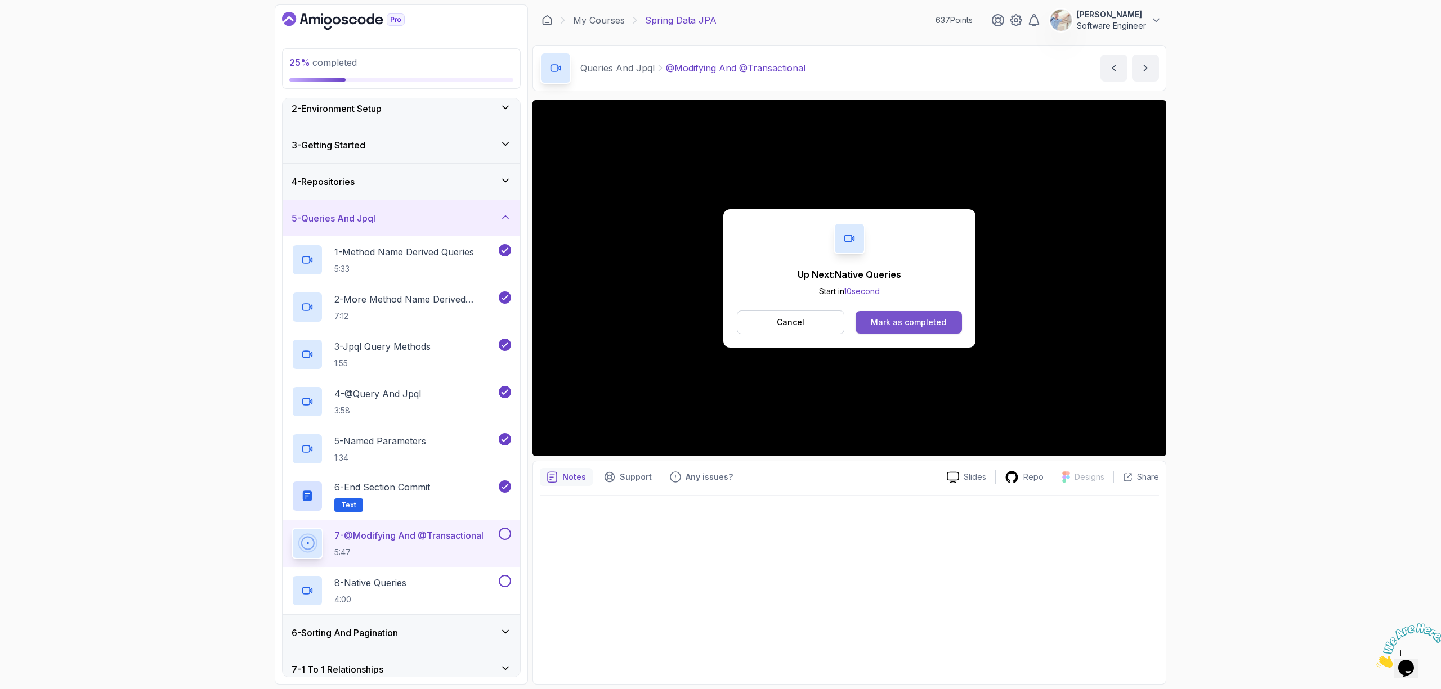
click at [940, 325] on div "Mark as completed" at bounding box center [908, 322] width 75 height 11
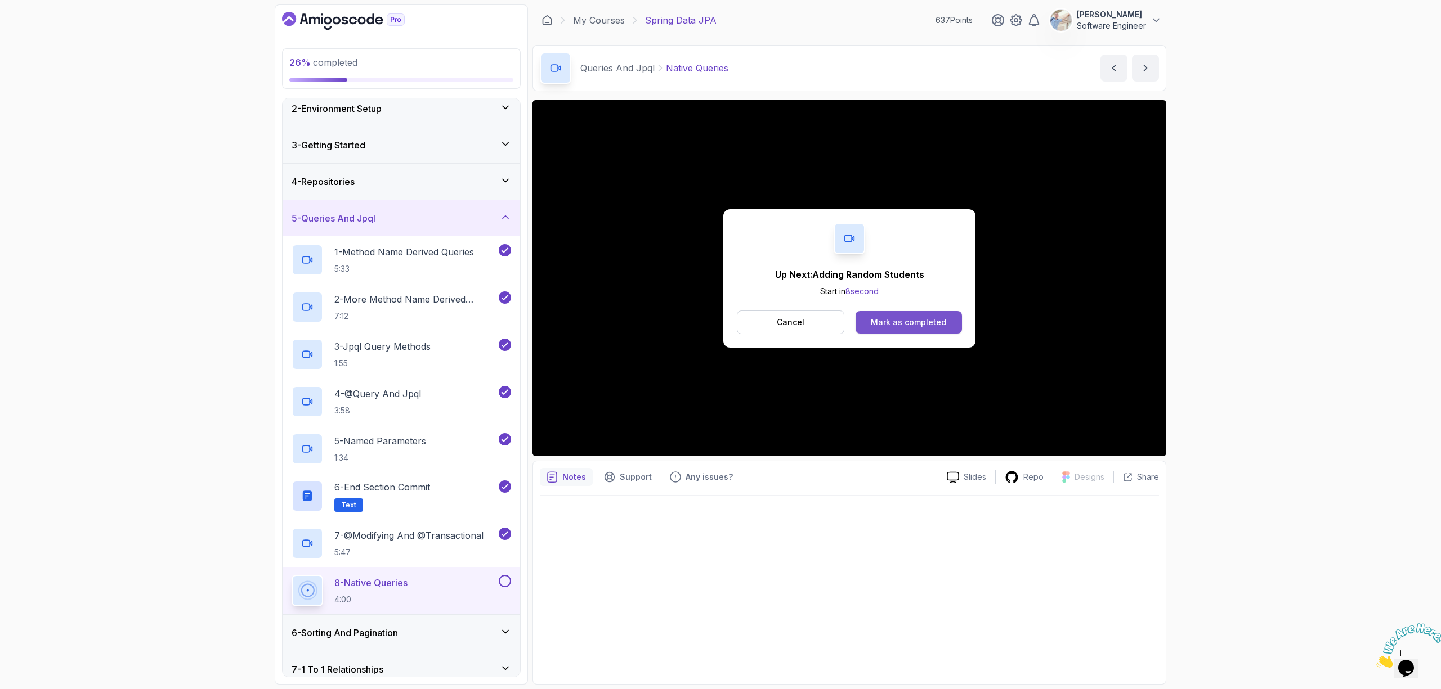
click at [927, 318] on div "Mark as completed" at bounding box center [908, 322] width 75 height 11
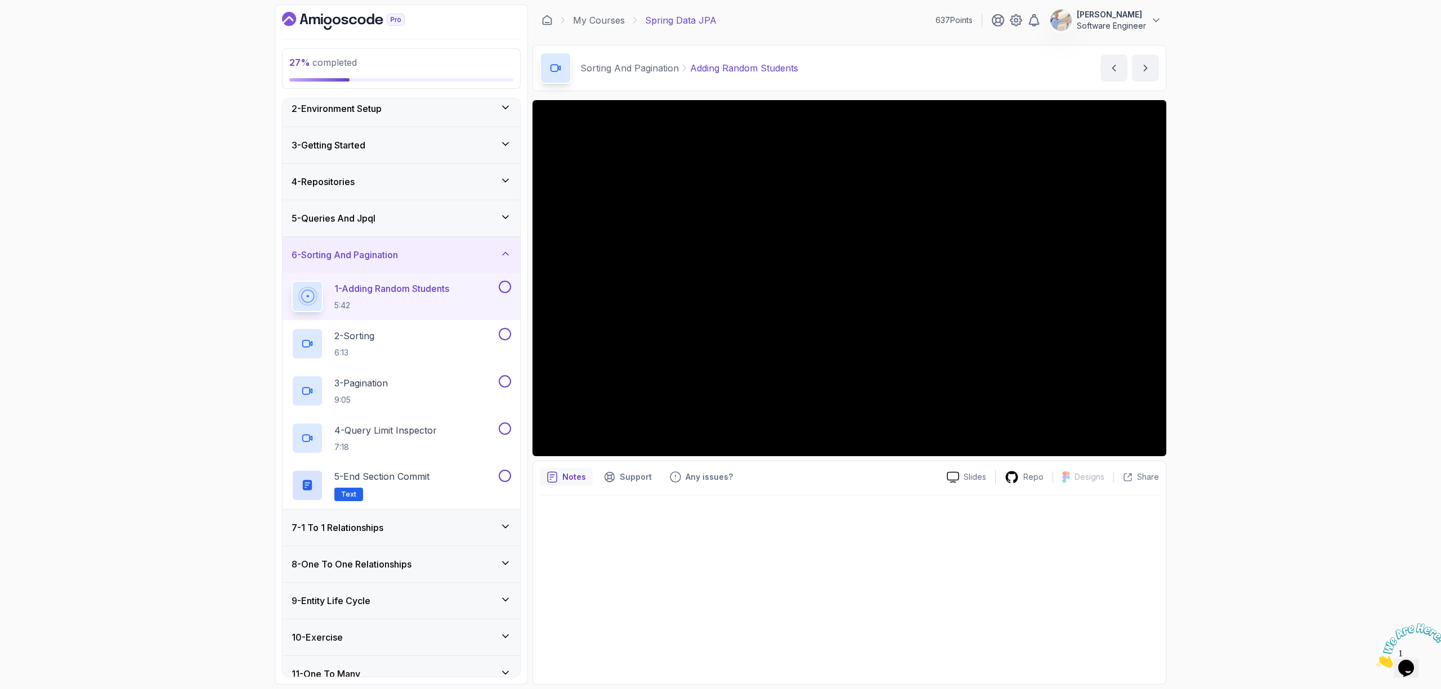
click at [852, 592] on div at bounding box center [849, 587] width 619 height 182
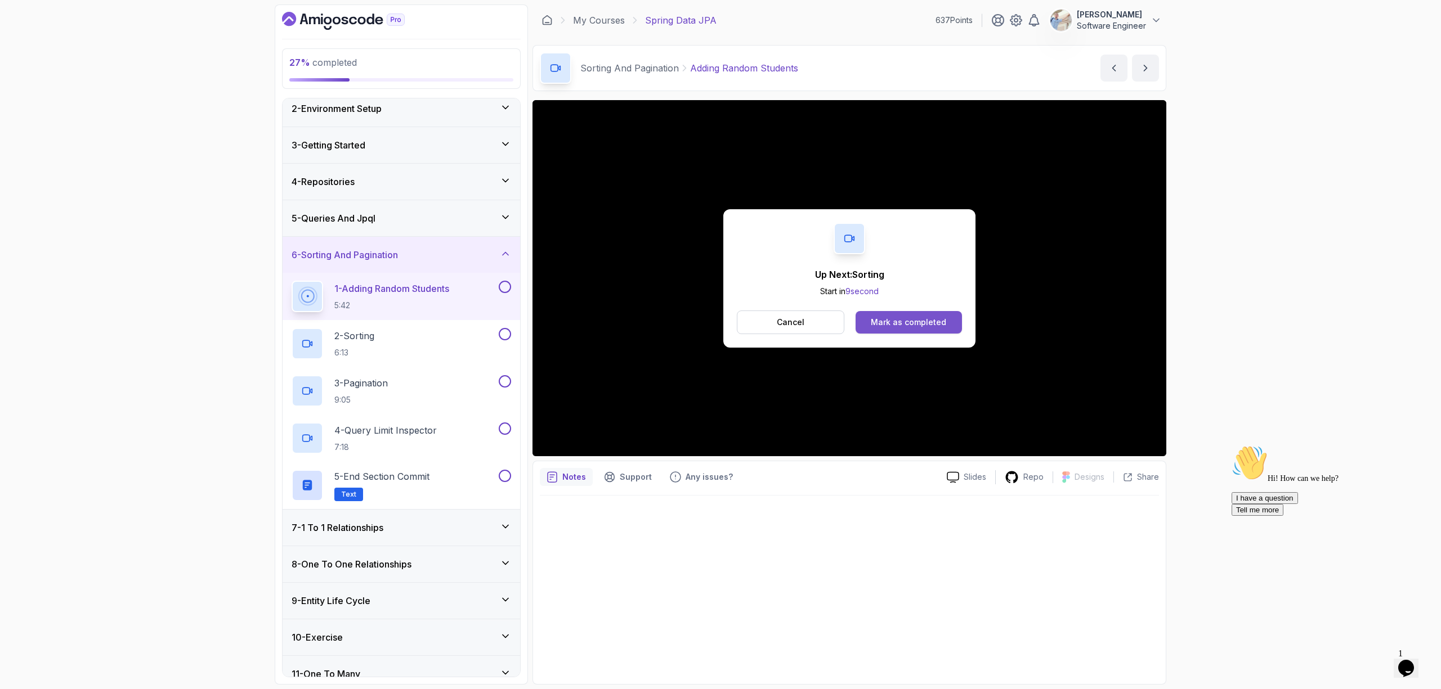
click at [893, 328] on button "Mark as completed" at bounding box center [908, 322] width 106 height 23
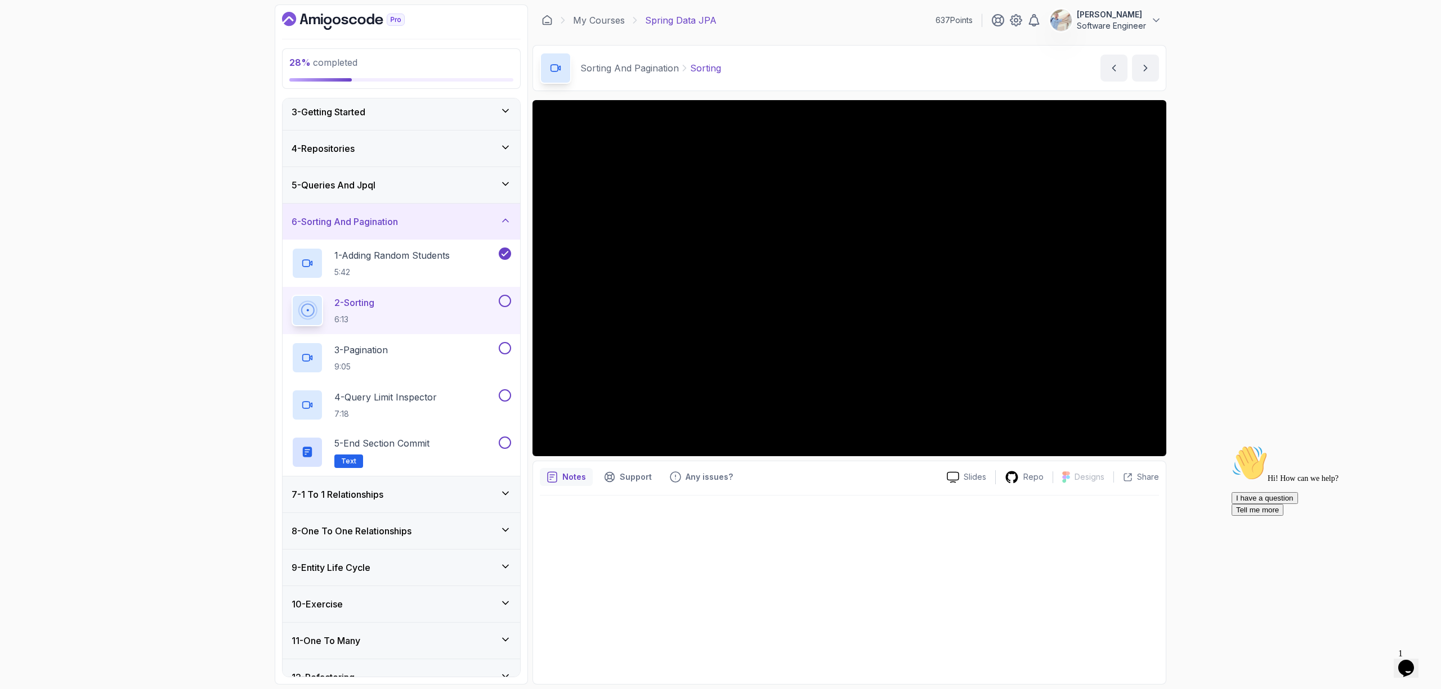
scroll to position [67, 0]
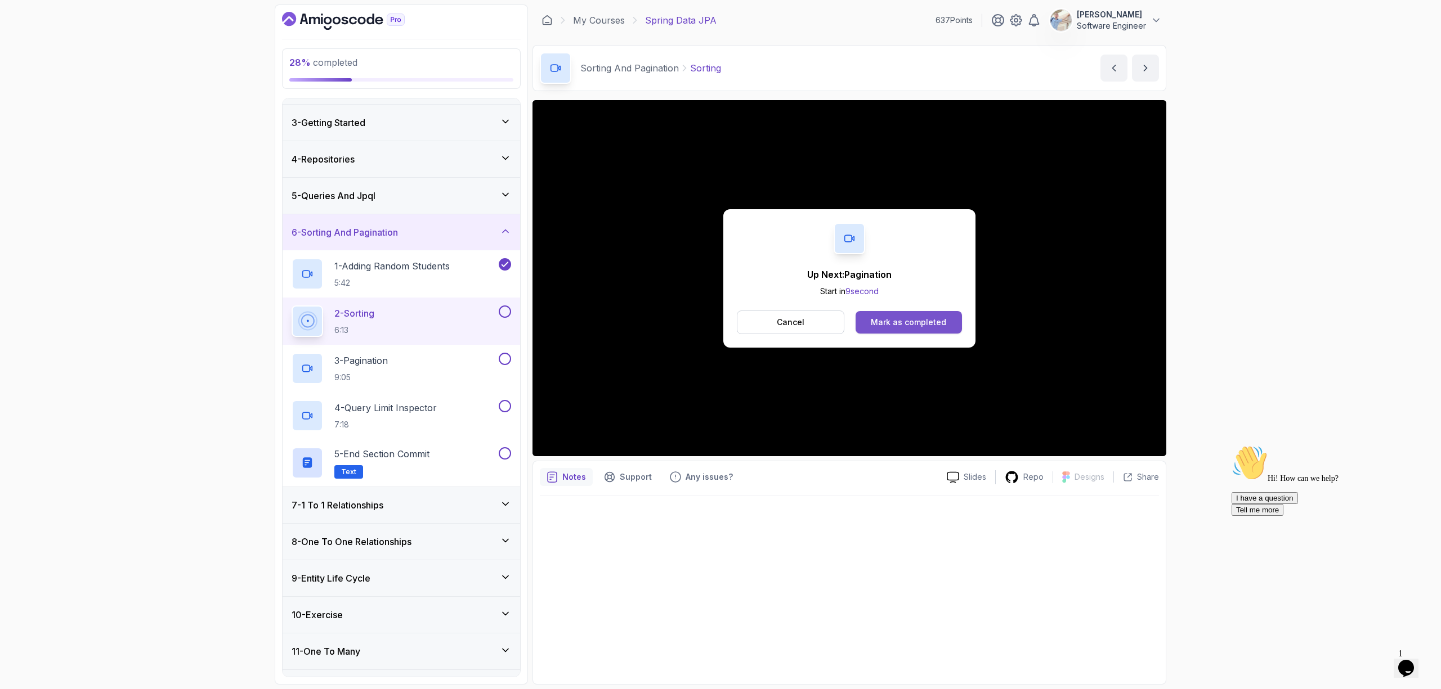
click at [886, 319] on div "Mark as completed" at bounding box center [908, 322] width 75 height 11
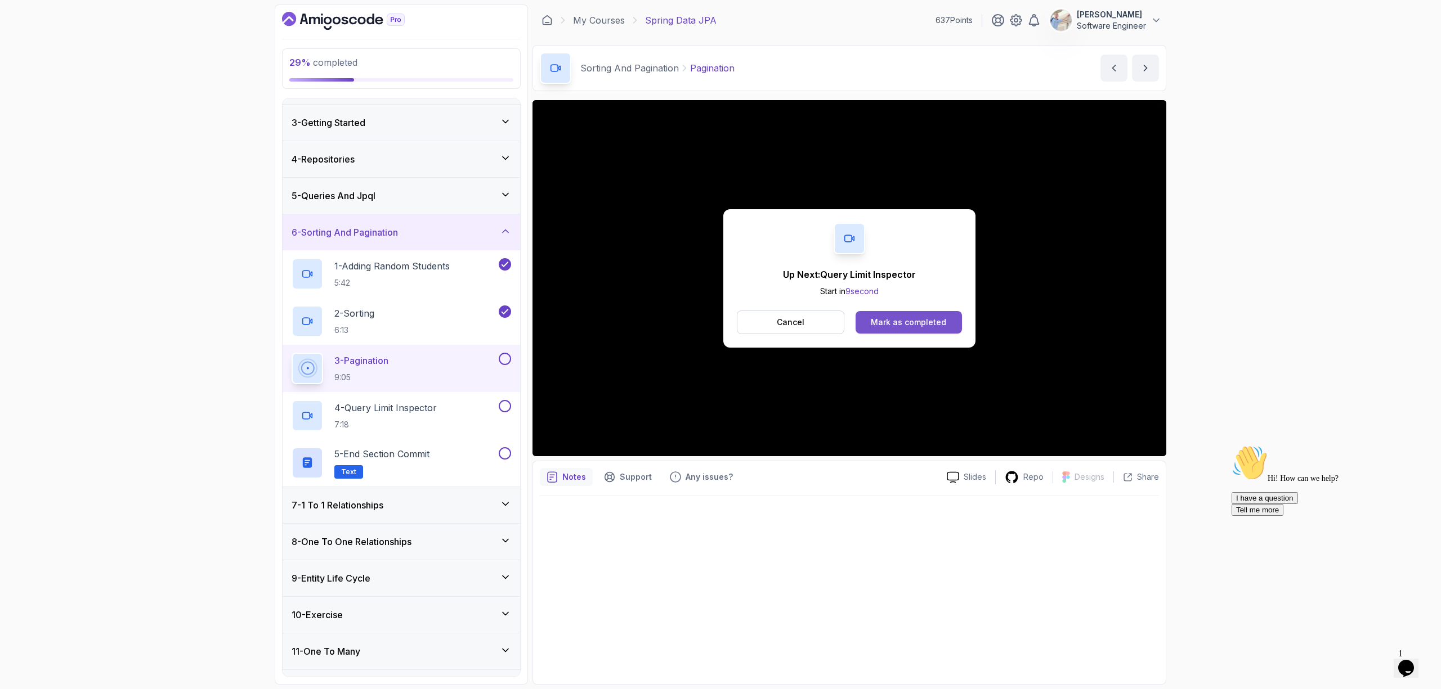
click at [920, 326] on div "Mark as completed" at bounding box center [908, 322] width 75 height 11
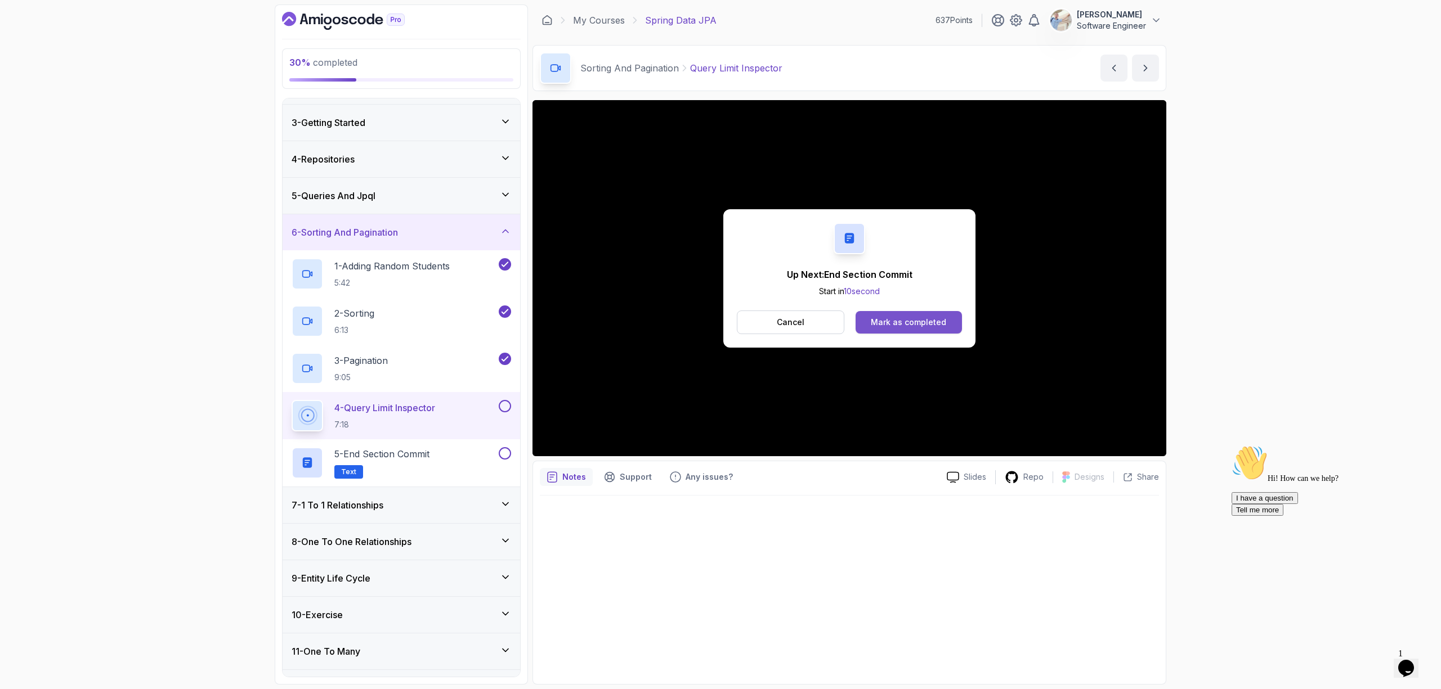
click at [934, 317] on div "Mark as completed" at bounding box center [908, 322] width 75 height 11
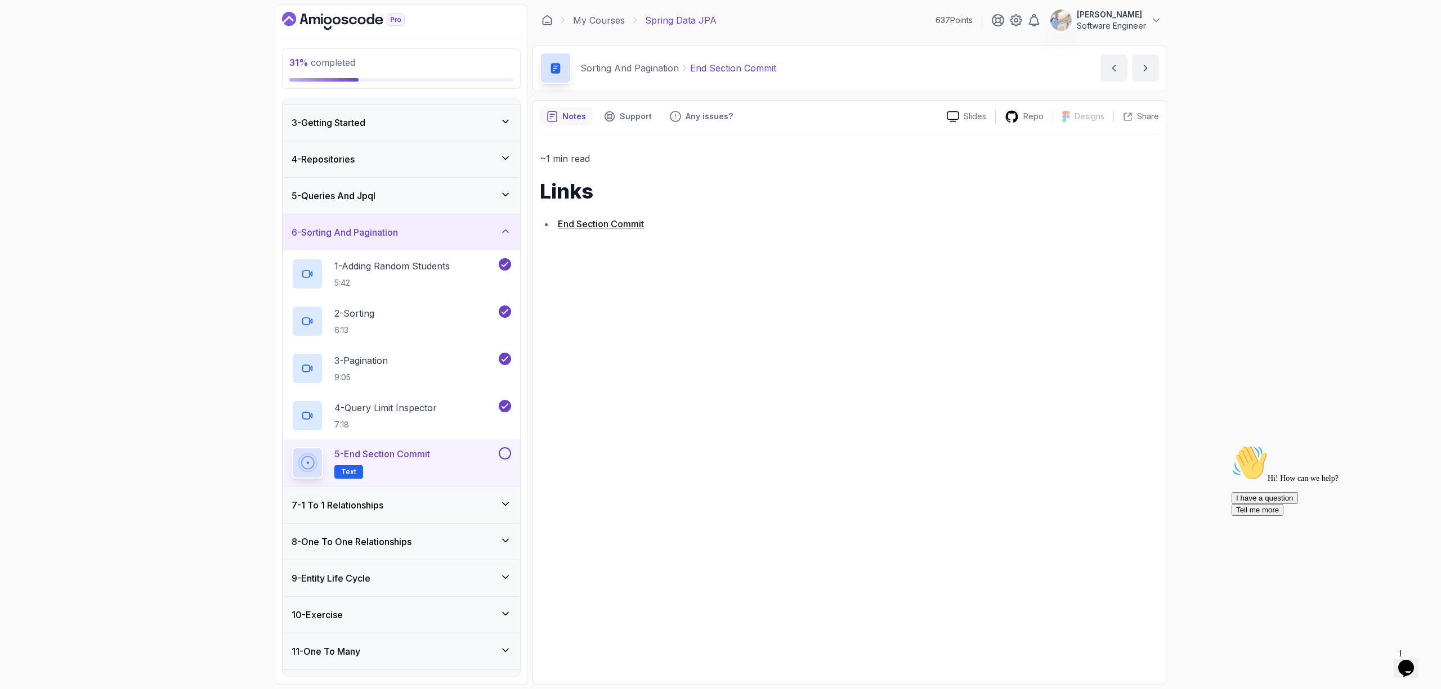
click at [504, 456] on button at bounding box center [505, 453] width 12 height 12
click at [465, 495] on div "7 - 1 To 1 Relationships" at bounding box center [402, 505] width 238 height 36
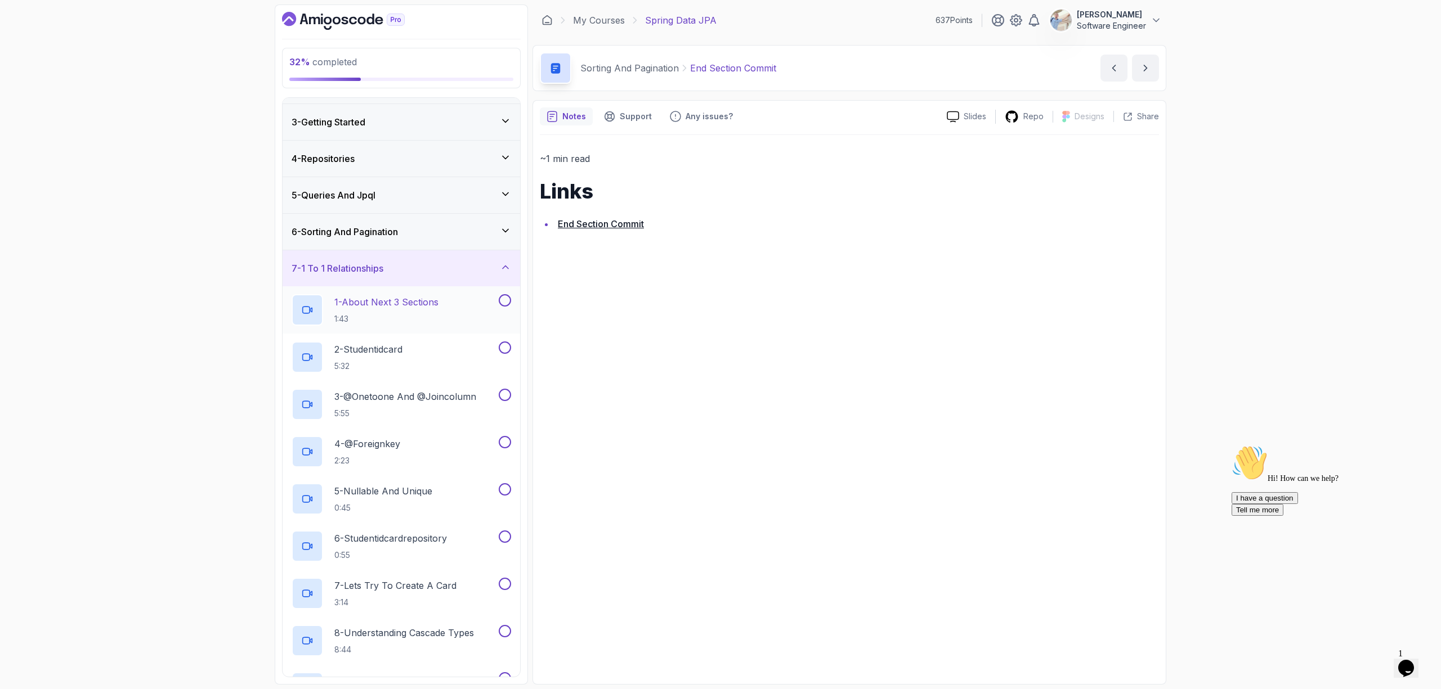
click at [433, 308] on p "1 - About Next 3 Sections" at bounding box center [386, 302] width 104 height 14
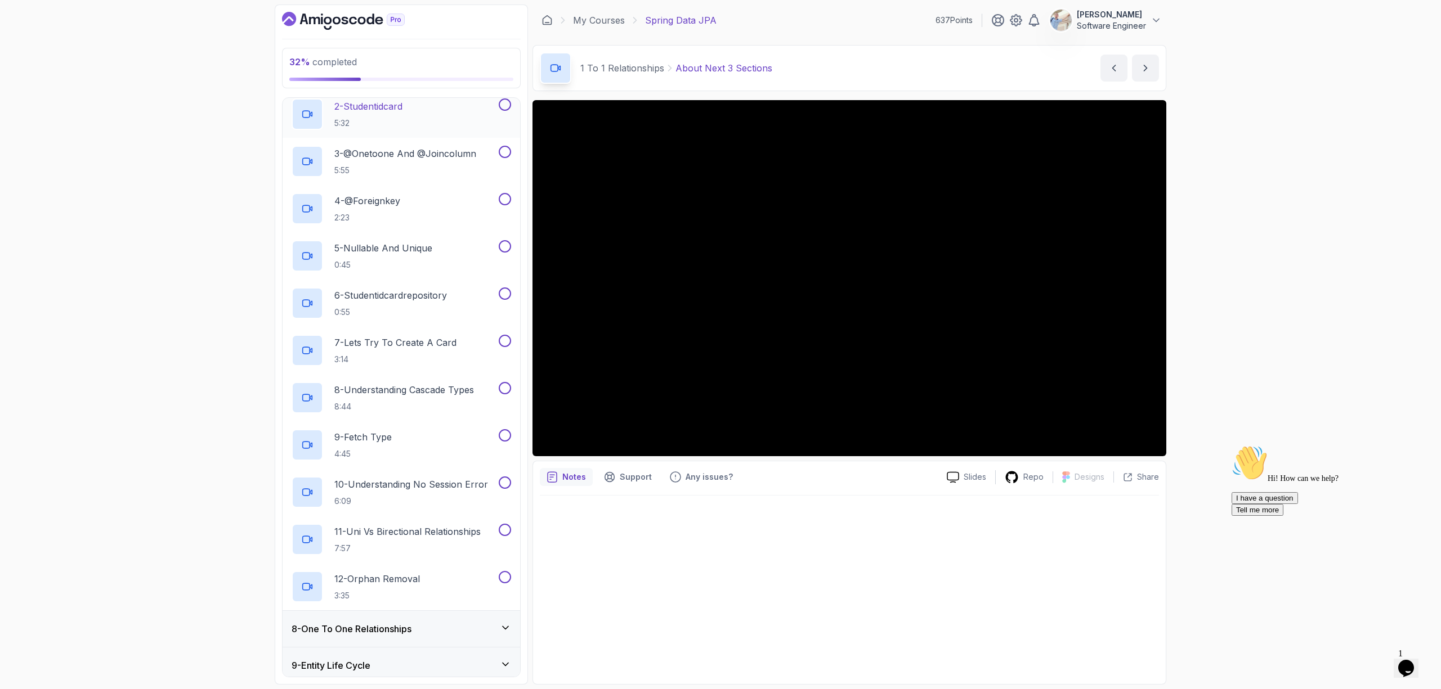
scroll to position [311, 0]
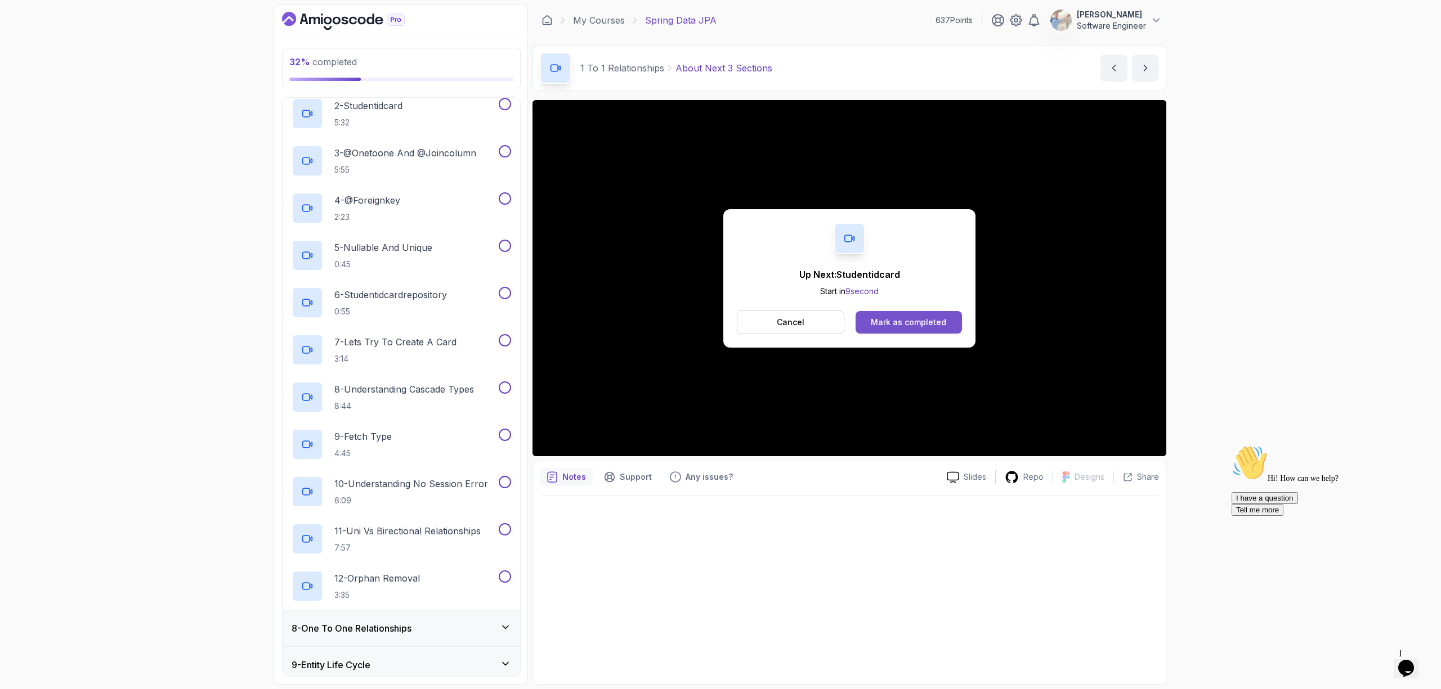
click at [891, 332] on button "Mark as completed" at bounding box center [908, 322] width 106 height 23
click at [910, 321] on div "Mark as completed" at bounding box center [908, 322] width 75 height 11
click at [921, 323] on div "Mark as completed" at bounding box center [908, 322] width 75 height 11
